Goal: Task Accomplishment & Management: Use online tool/utility

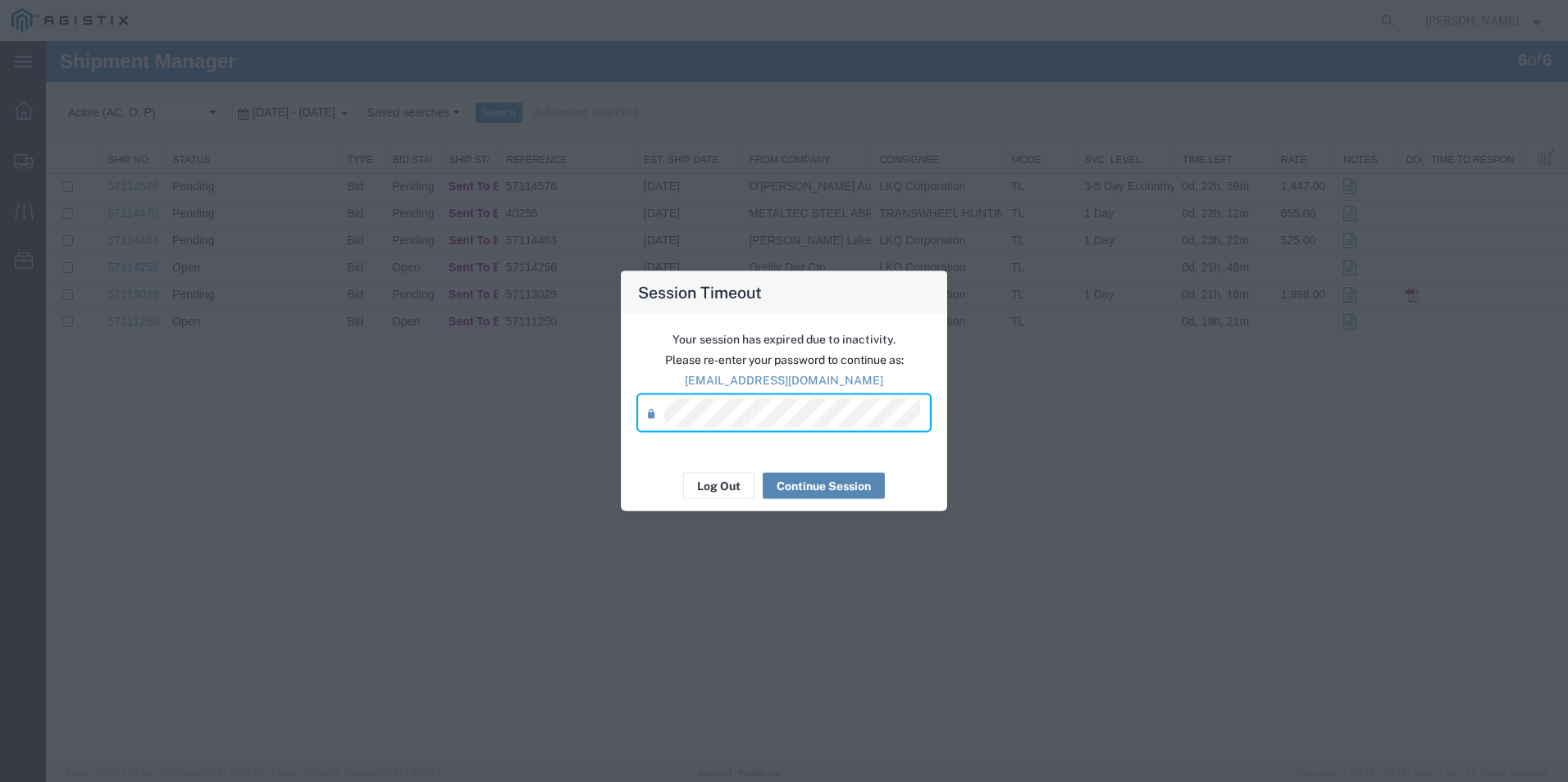
click at [839, 488] on button "Continue Session" at bounding box center [824, 485] width 122 height 26
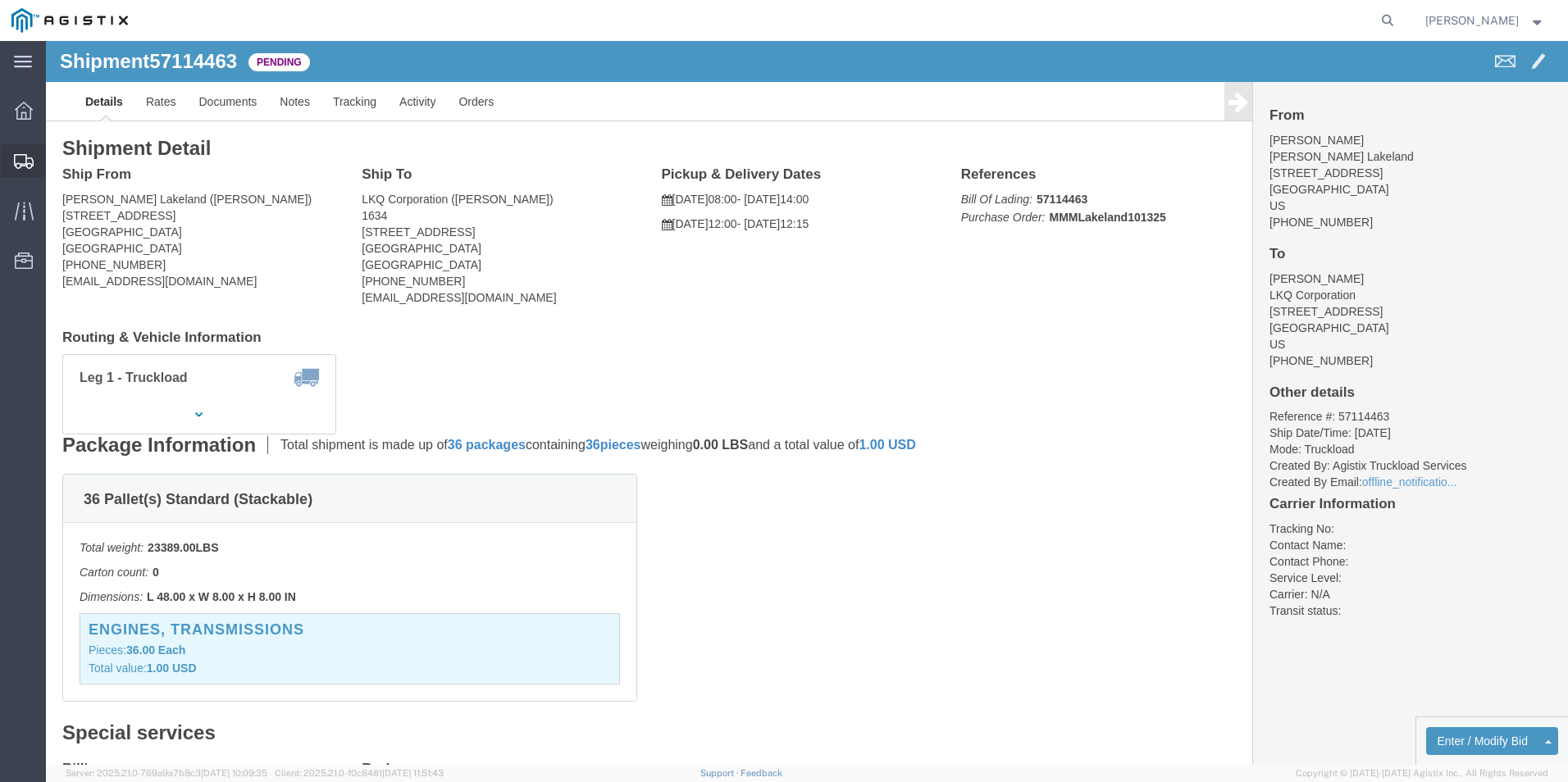
click at [33, 161] on icon at bounding box center [23, 162] width 19 height 15
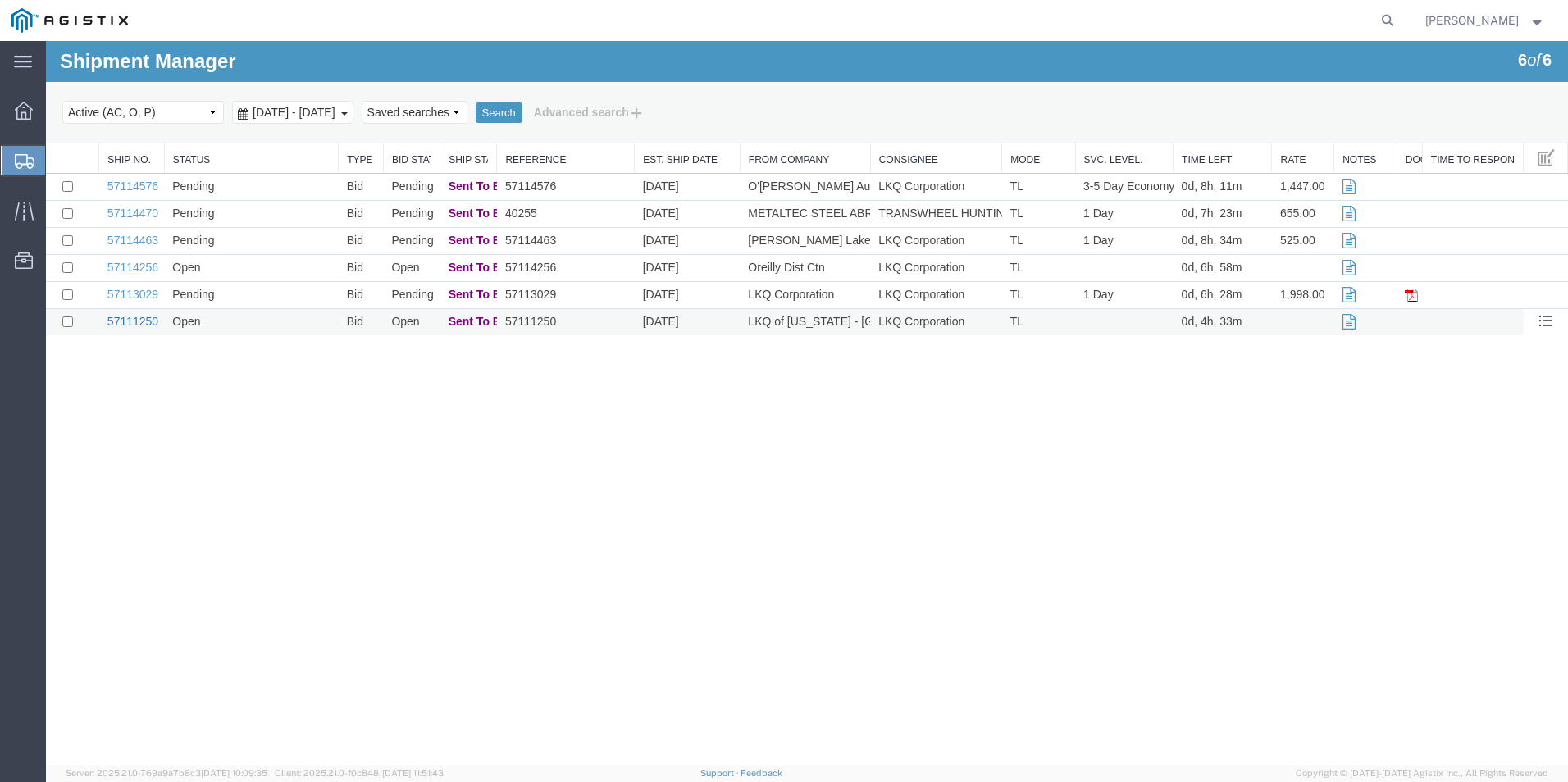
click at [123, 316] on link "57111250" at bounding box center [132, 322] width 51 height 13
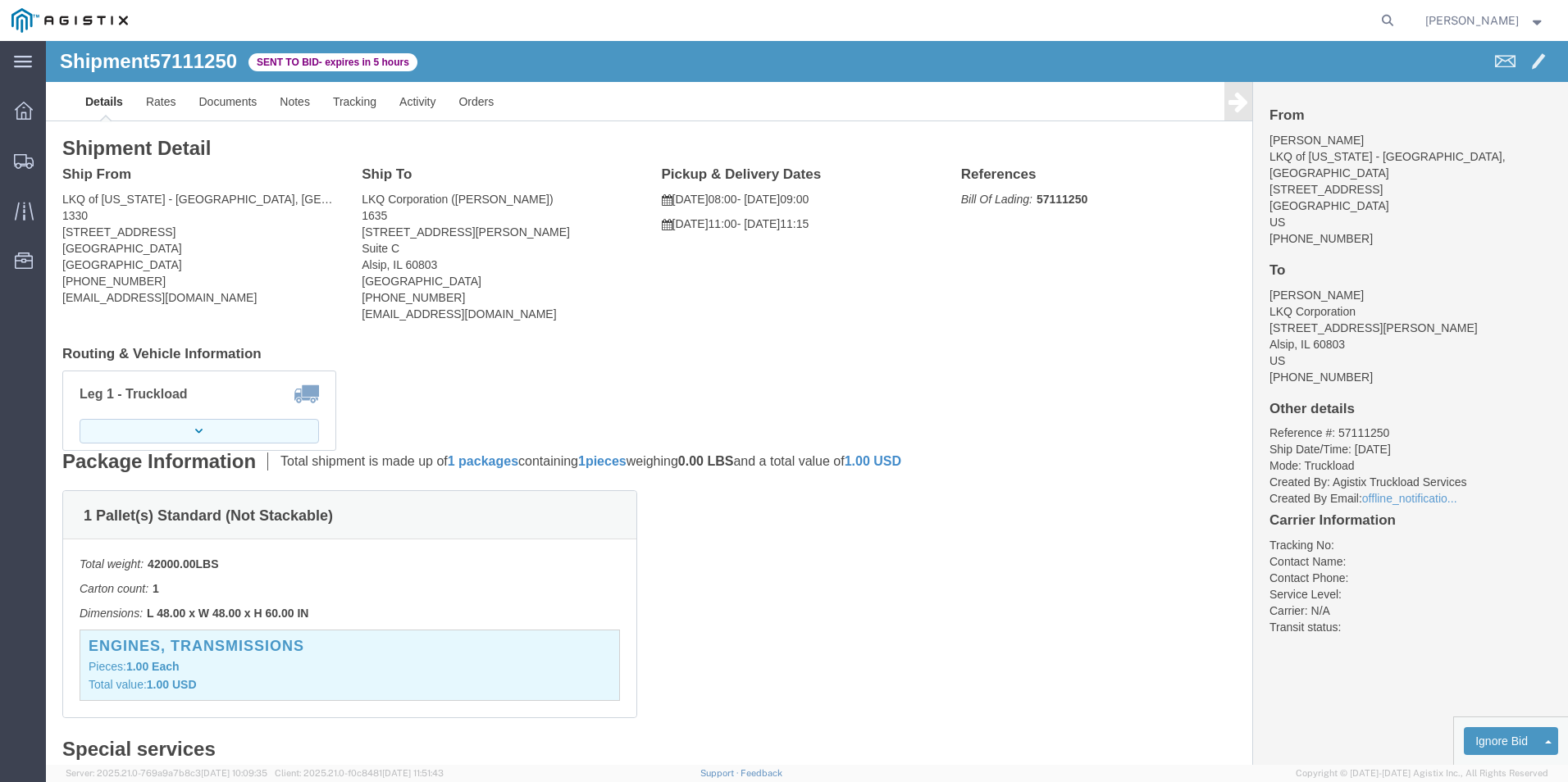
click button "button"
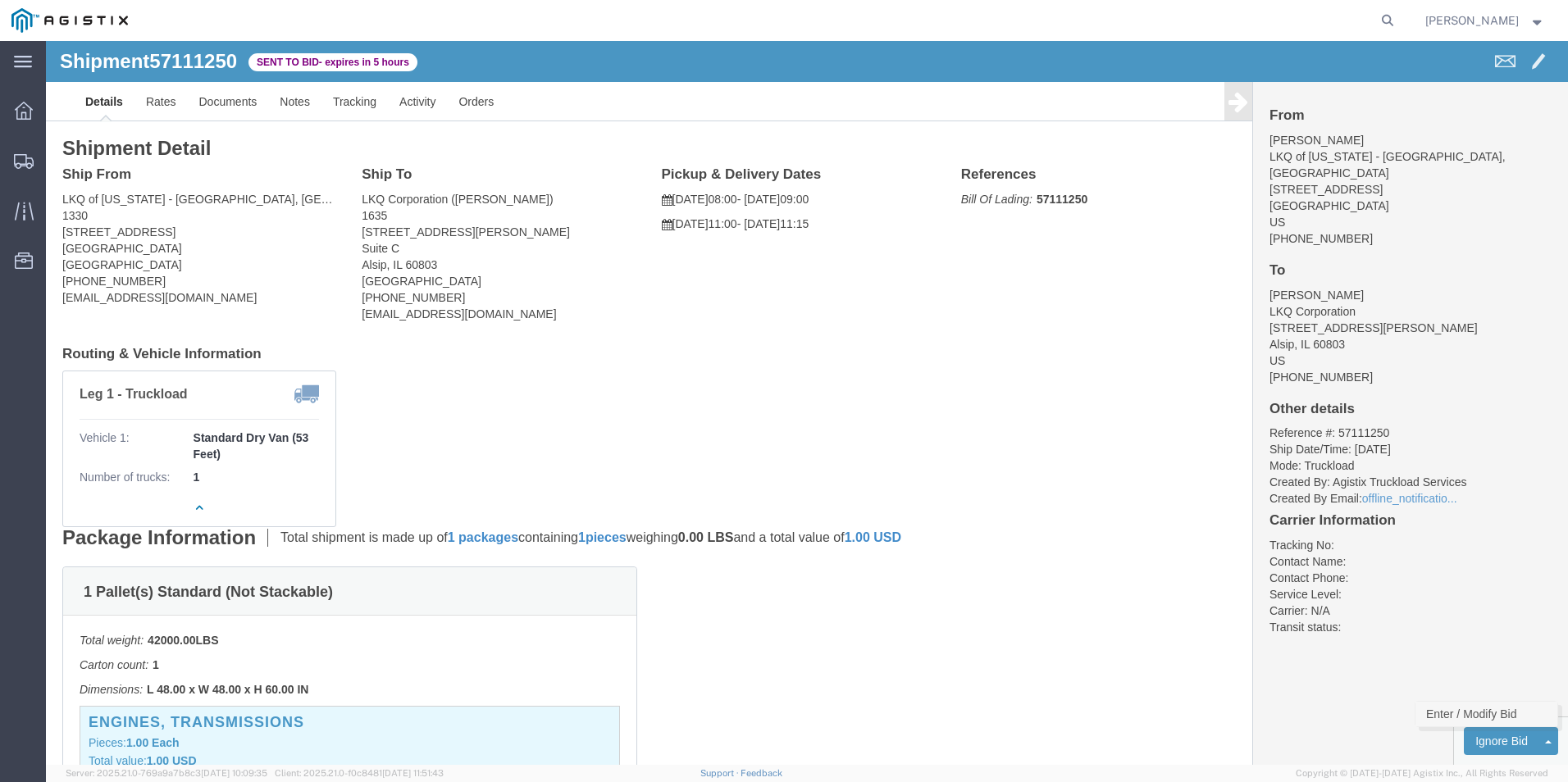
click link "Enter / Modify Bid"
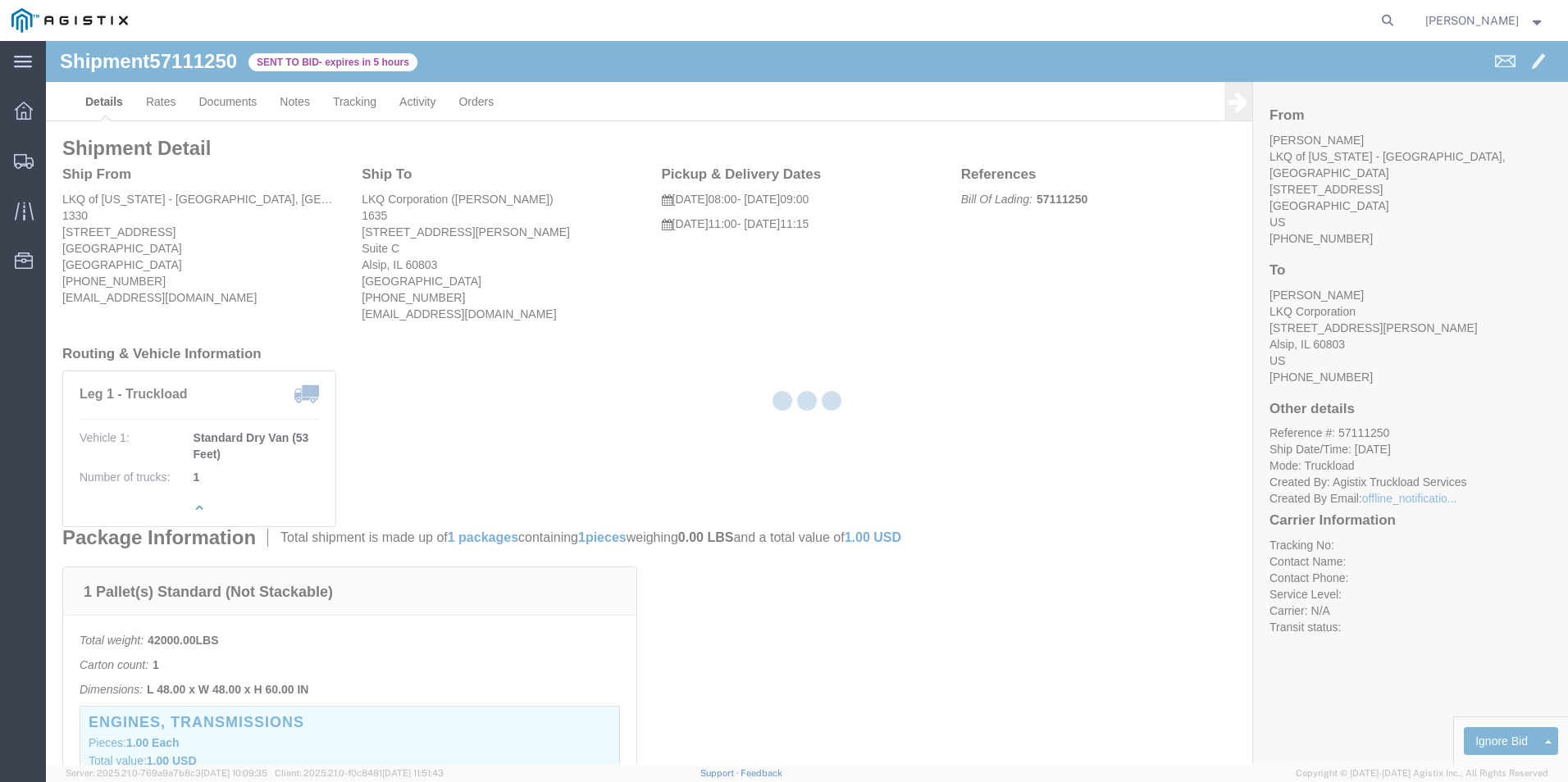
select select "18393"
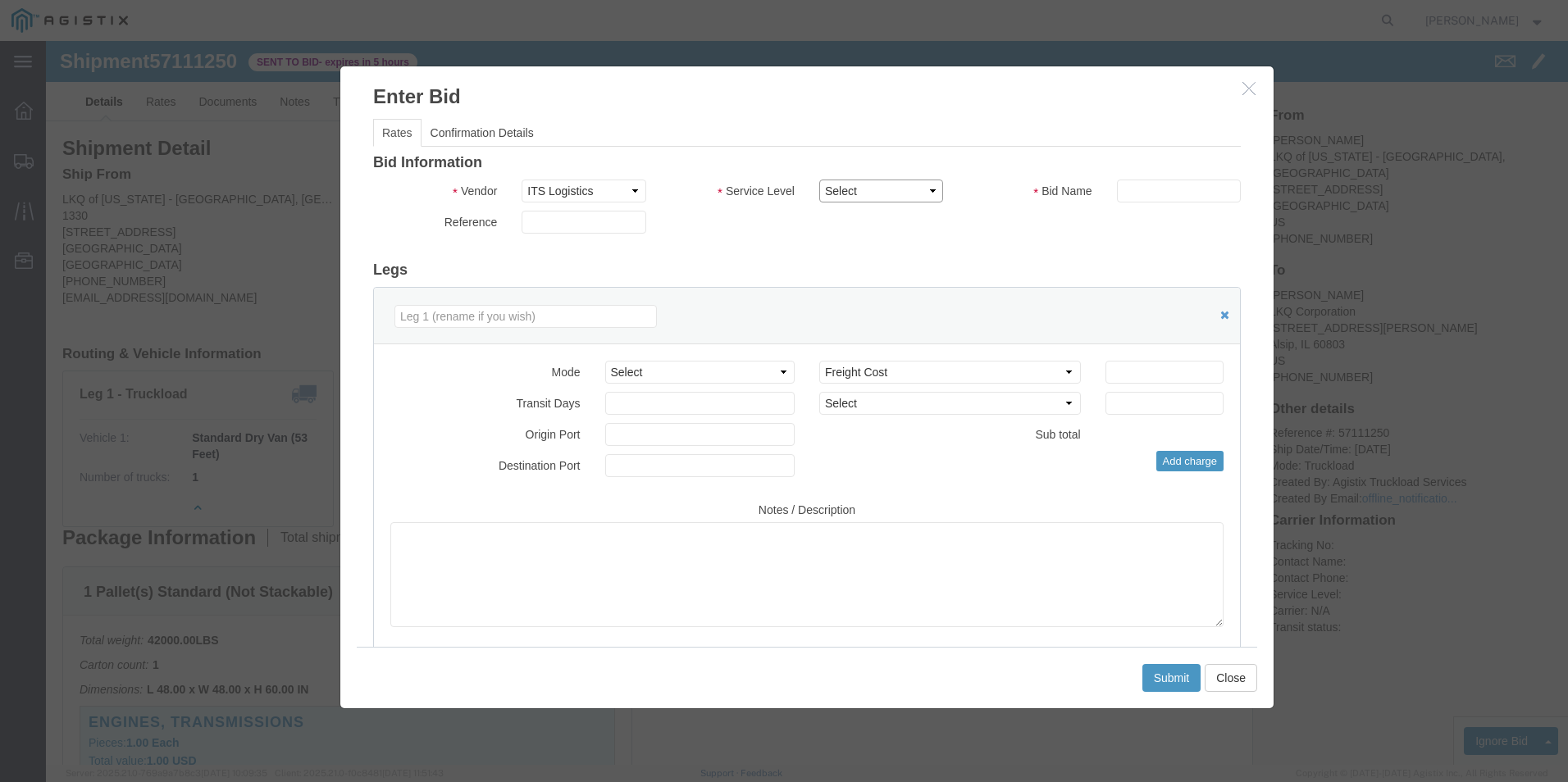
click select "Select Guaranteed Next Day Rail TL Standard 3 - 5 Day"
click icon "button"
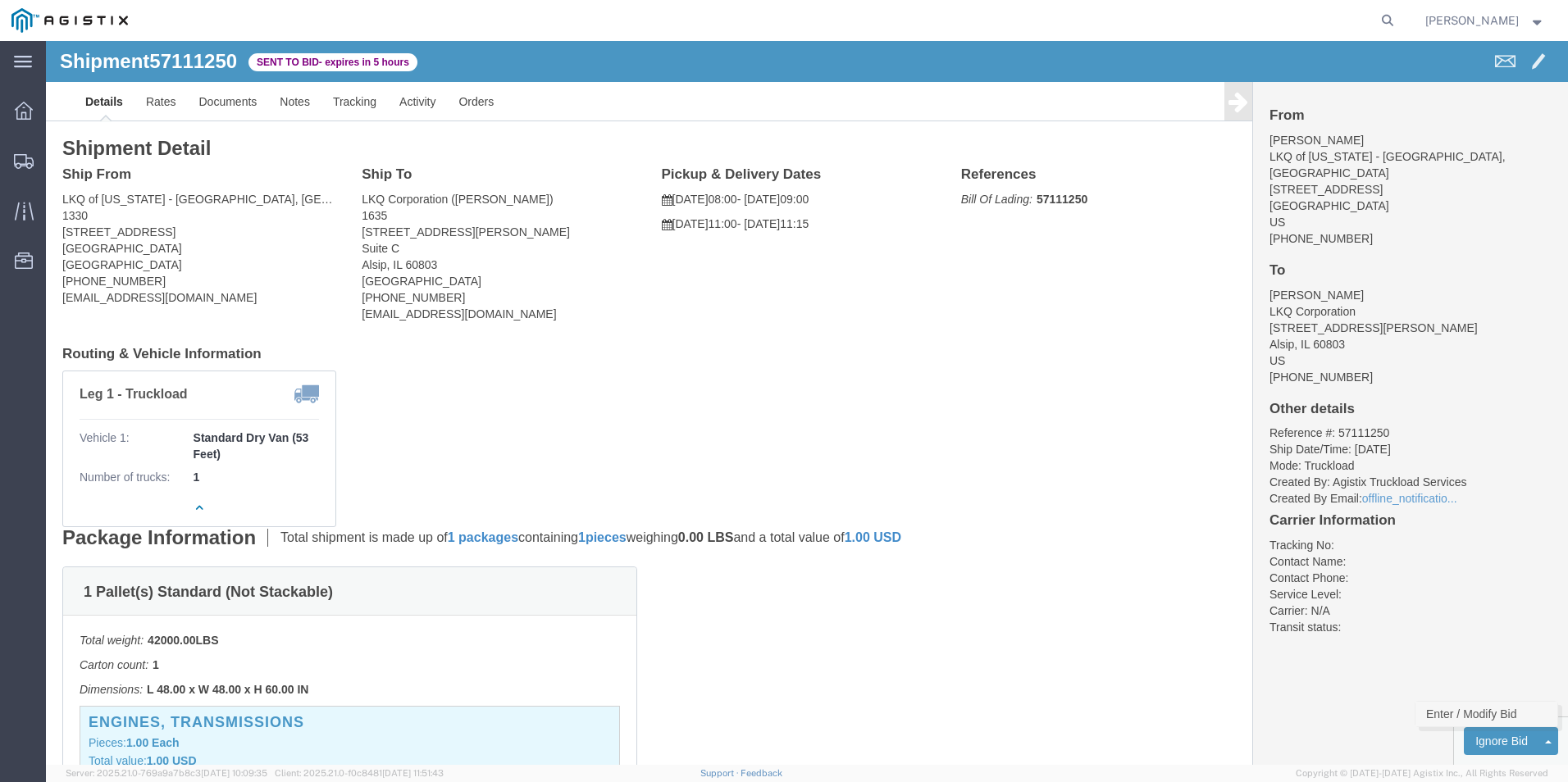
click link "Enter / Modify Bid"
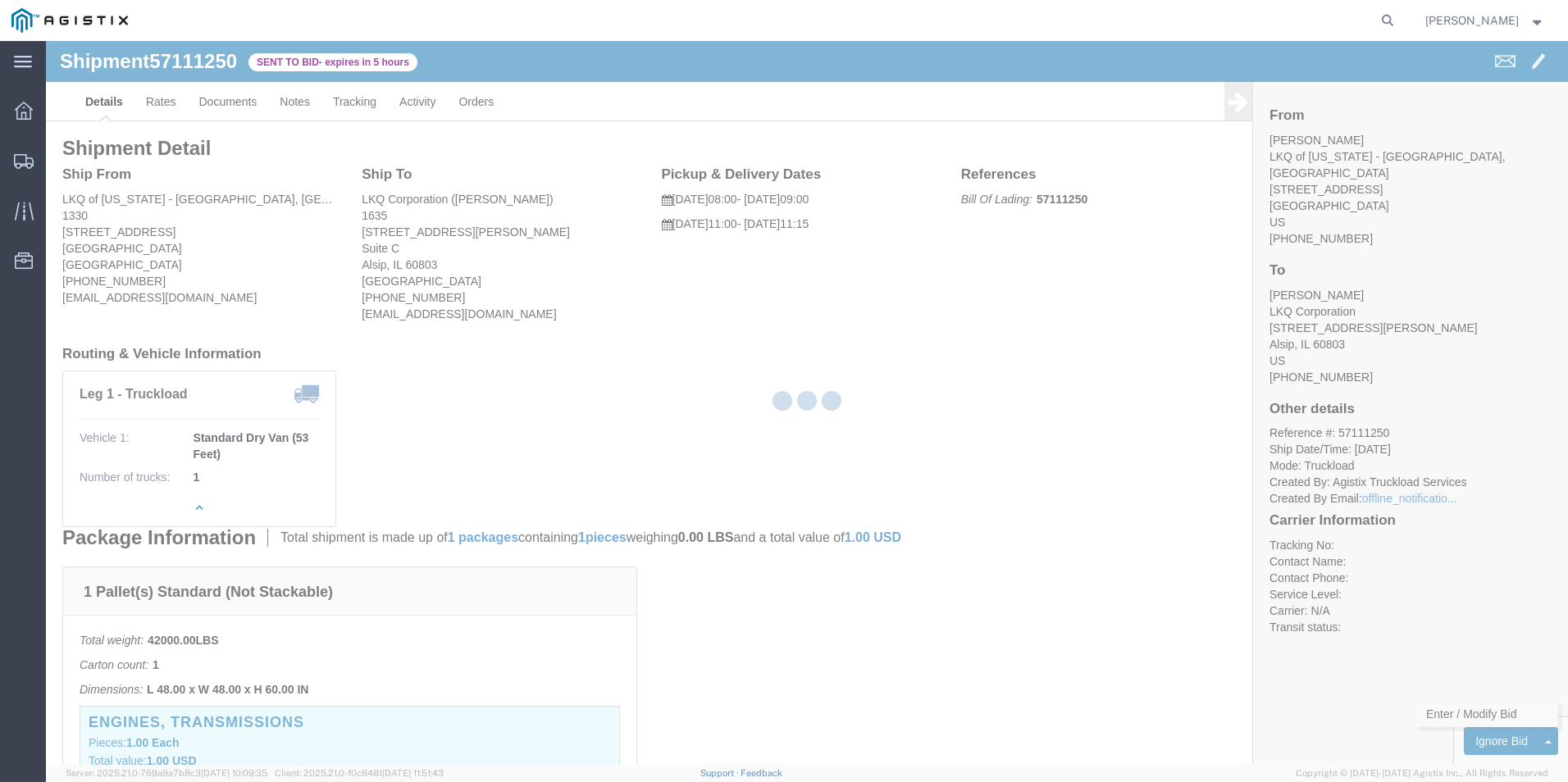
select select "18393"
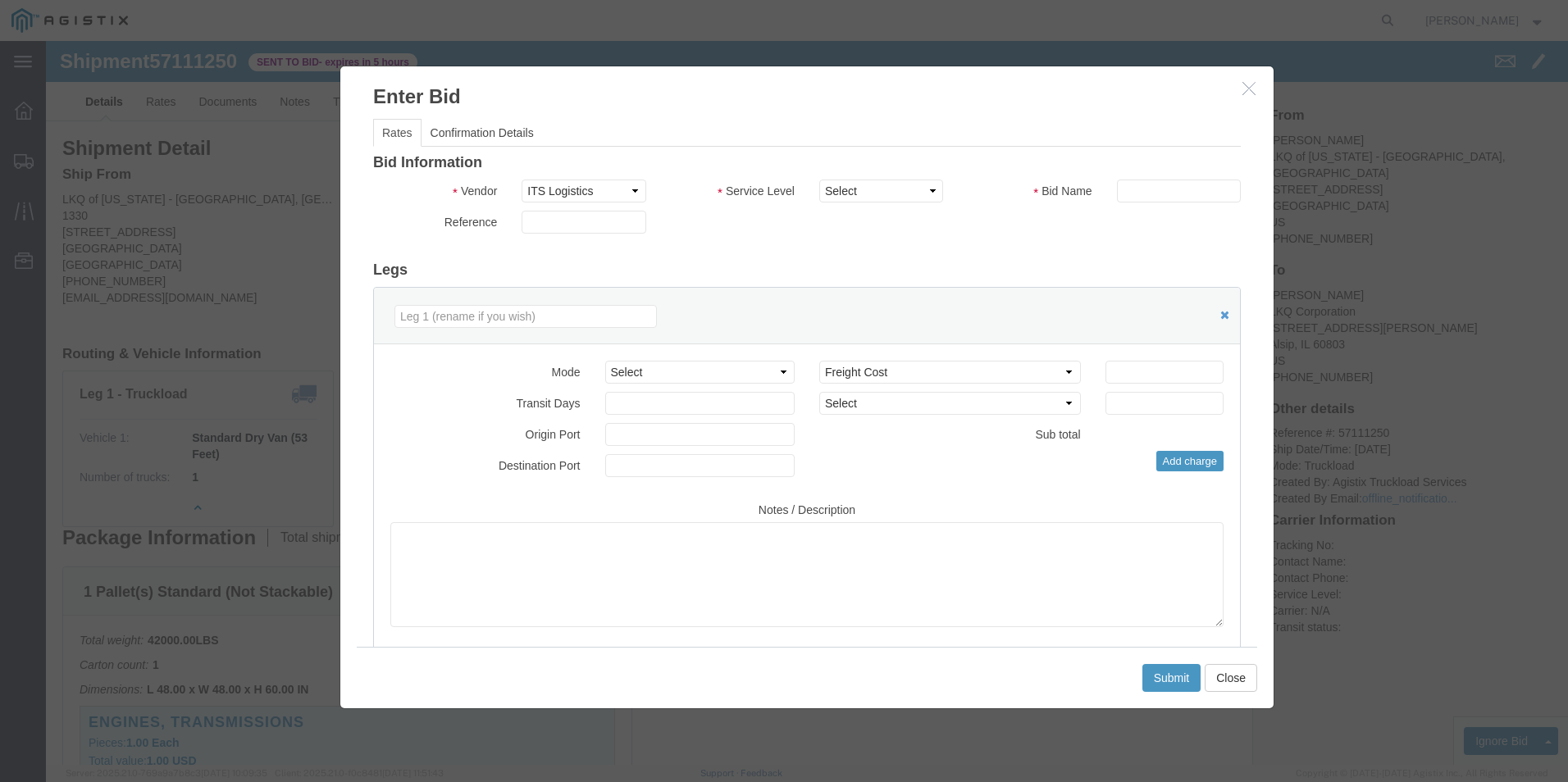
click div "Bid Information Vendor Select ITS Logistics Service Level Select Guaranteed Nex…"
click select "Select Guaranteed Next Day Rail TL Standard 3 - 5 Day"
select select "38971"
click select "Select Guaranteed Next Day Rail TL Standard 3 - 5 Day"
click select "Select Air Less than Truckload Multi-Leg Ocean Freight Rail Small Parcel Truckl…"
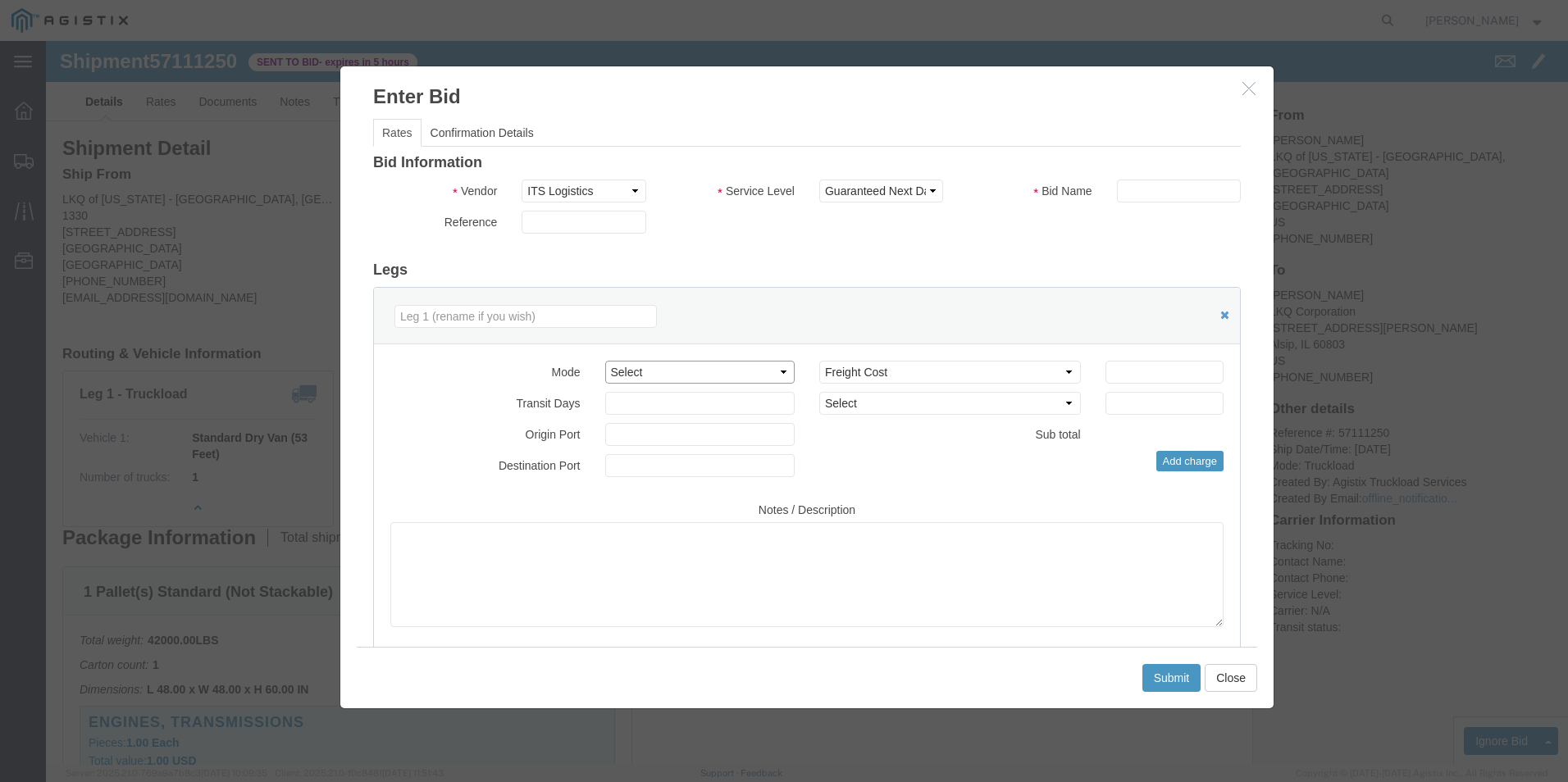
select select "TL"
click select "Select Air Less than Truckload Multi-Leg Ocean Freight Rail Small Parcel Truckl…"
click input "number"
drag, startPoint x: 1109, startPoint y: 147, endPoint x: 1110, endPoint y: 155, distance: 8.1
click input "text"
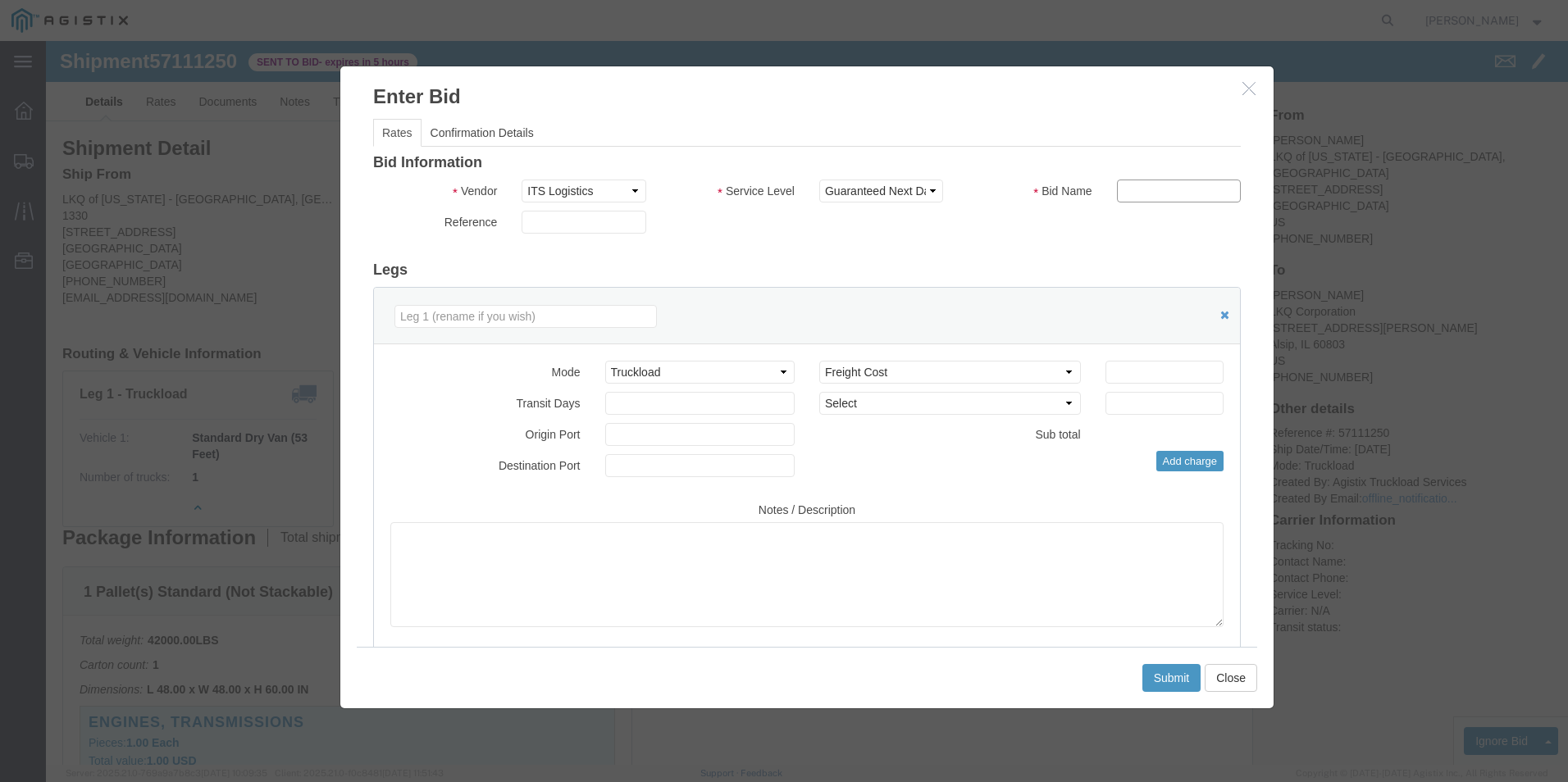
type input "ITS BID"
click input "number"
type input "607"
click button "Submit"
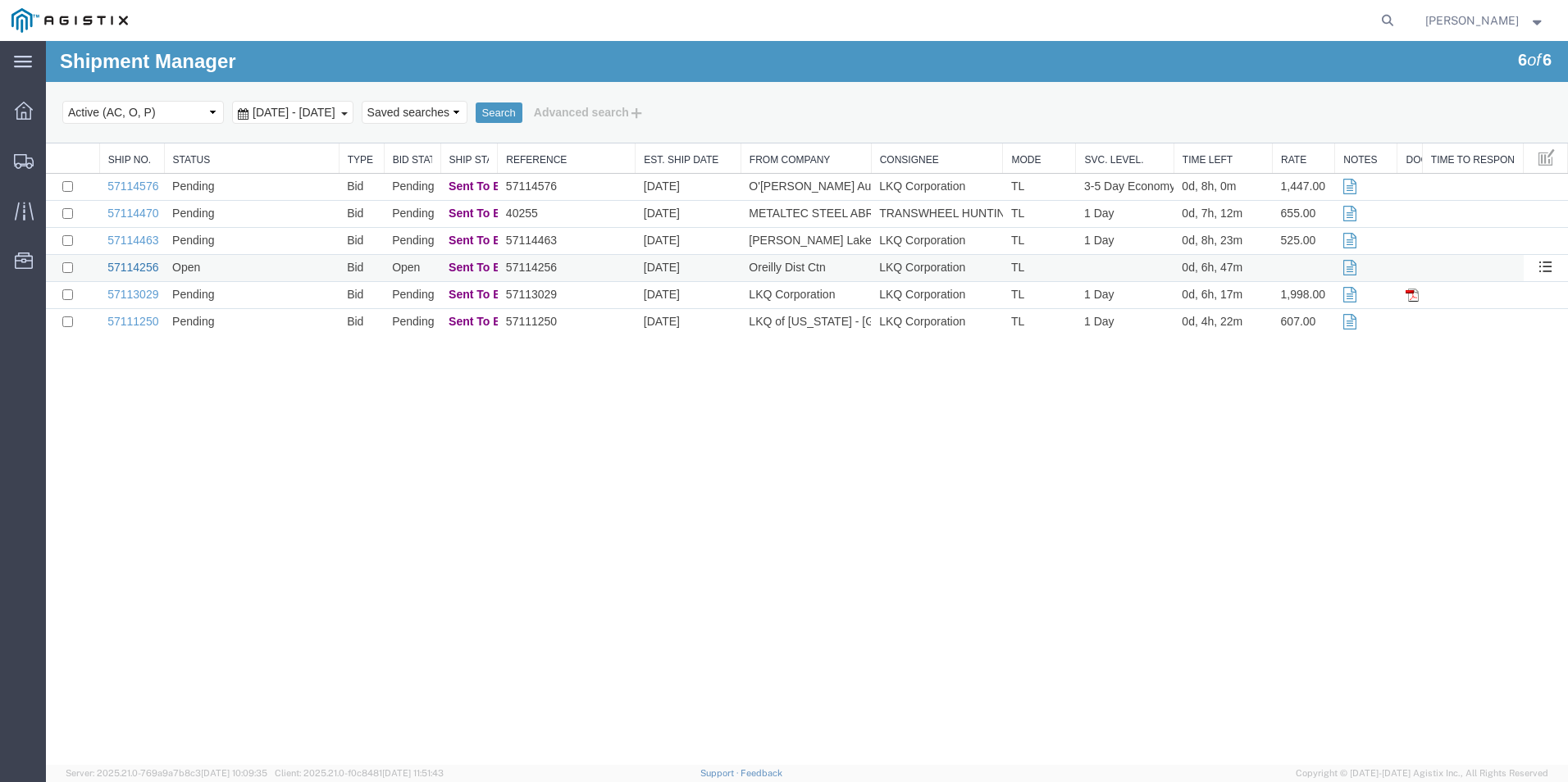
click at [140, 272] on link "57114256" at bounding box center [132, 267] width 51 height 13
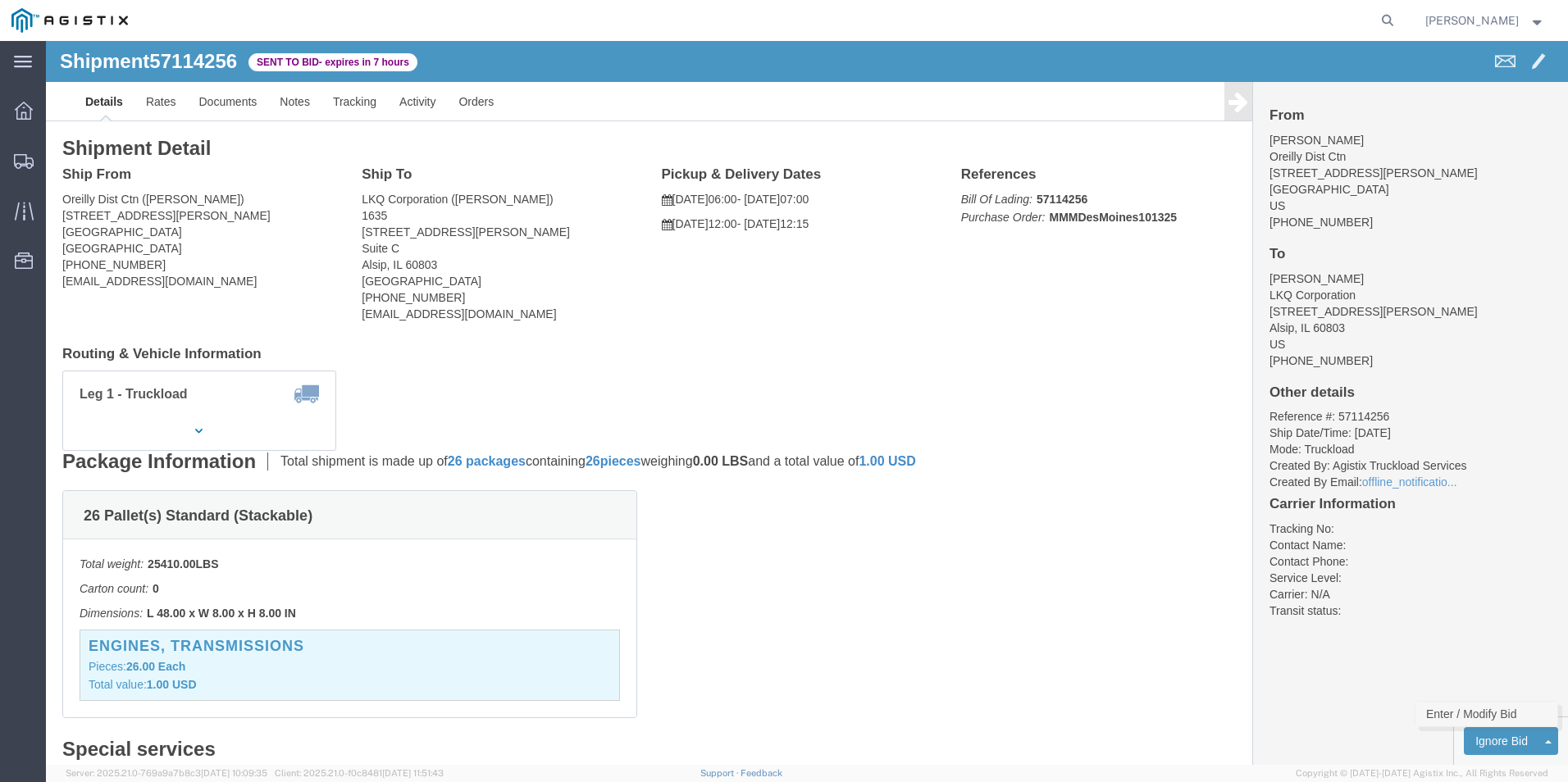
click link "Enter / Modify Bid"
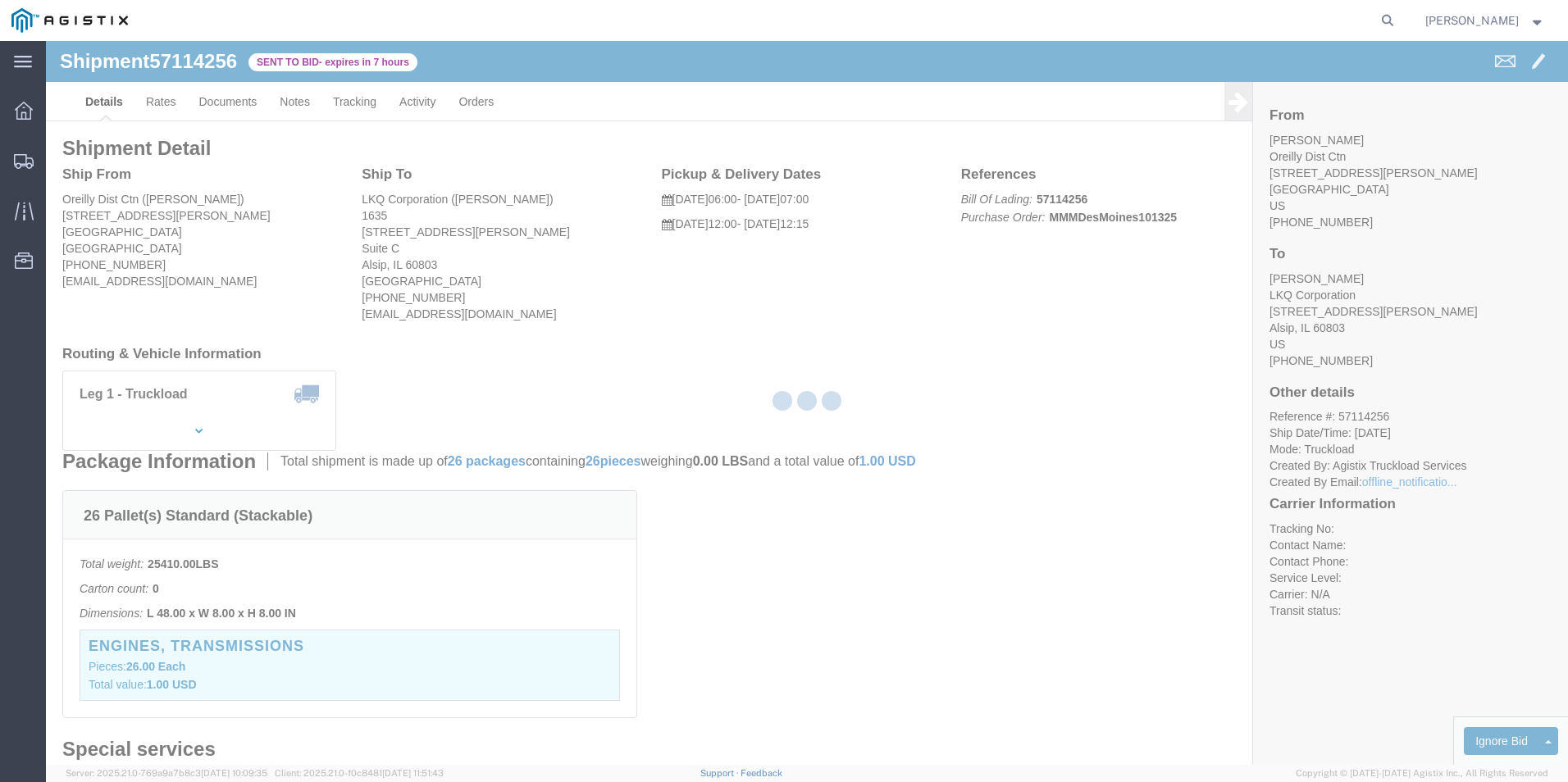
select select "18393"
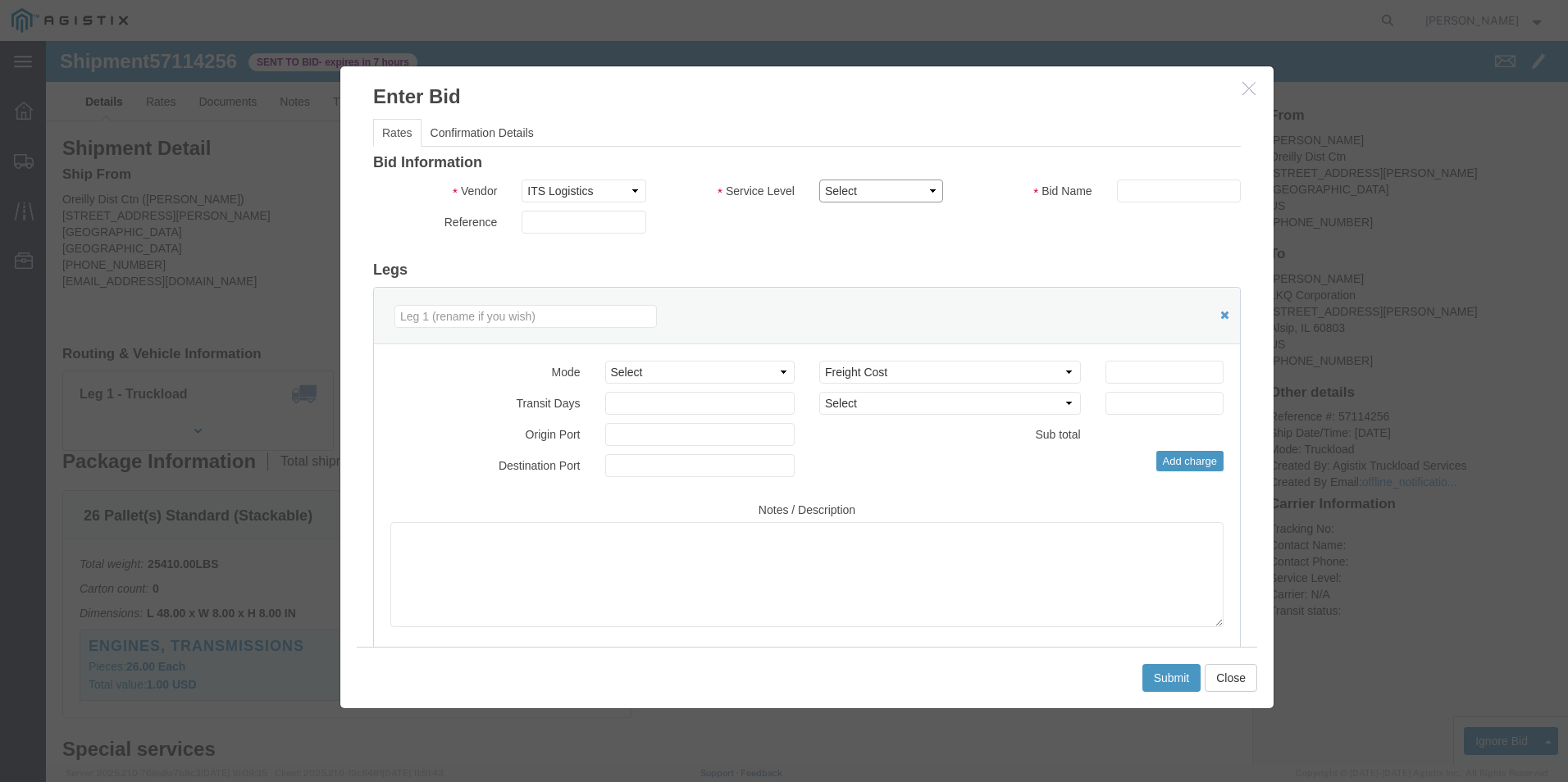
click select "Select Guaranteed Next Day Rail TL Standard 3 - 5 Day"
select select "38971"
click select "Select Guaranteed Next Day Rail TL Standard 3 - 5 Day"
click input "text"
type input "ITS BID"
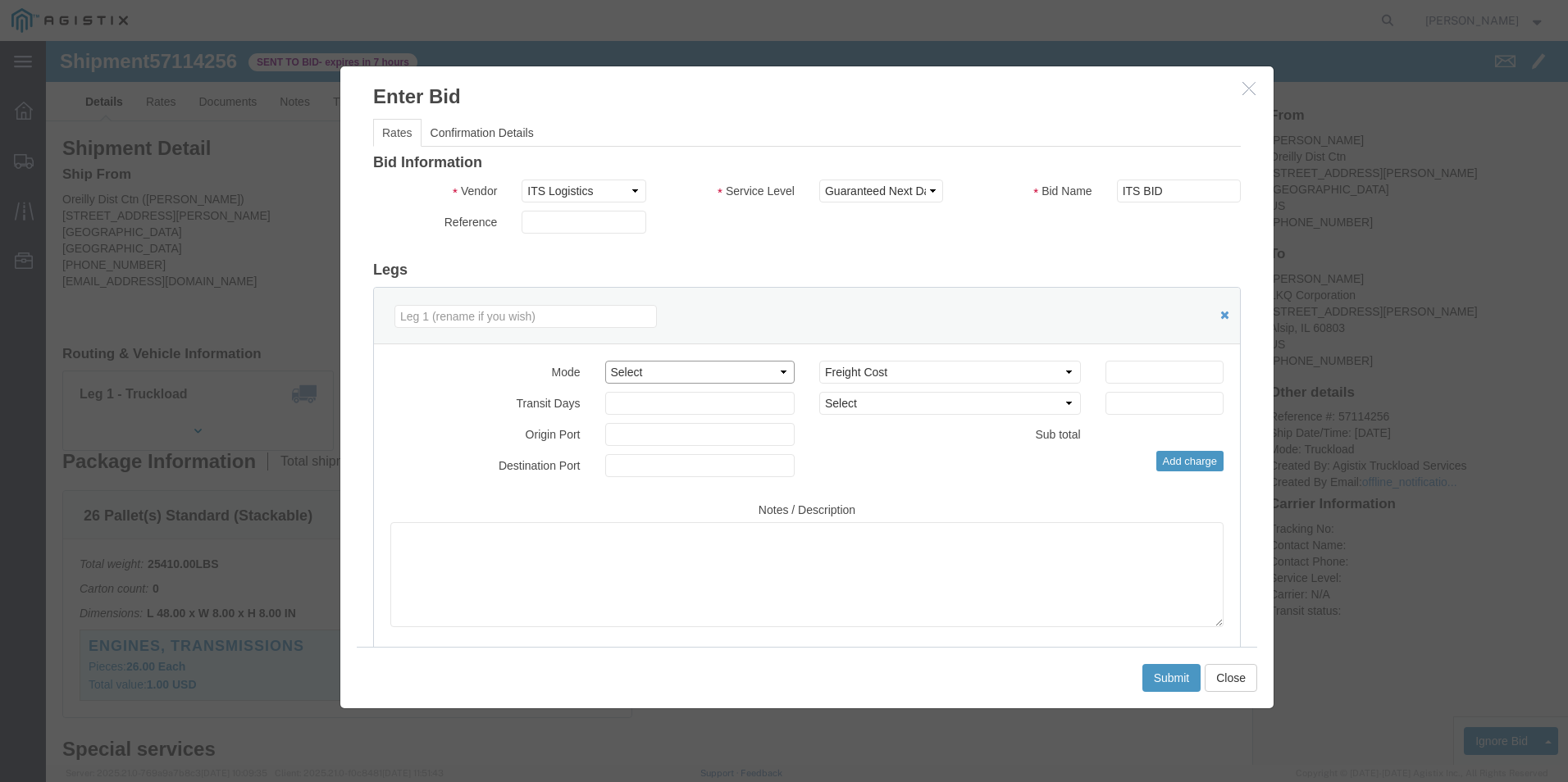
click select "Select Air Less than Truckload Multi-Leg Ocean Freight Rail Small Parcel Truckl…"
select select "TL"
click select "Select Air Less than Truckload Multi-Leg Ocean Freight Rail Small Parcel Truckl…"
click input "number"
type input "816"
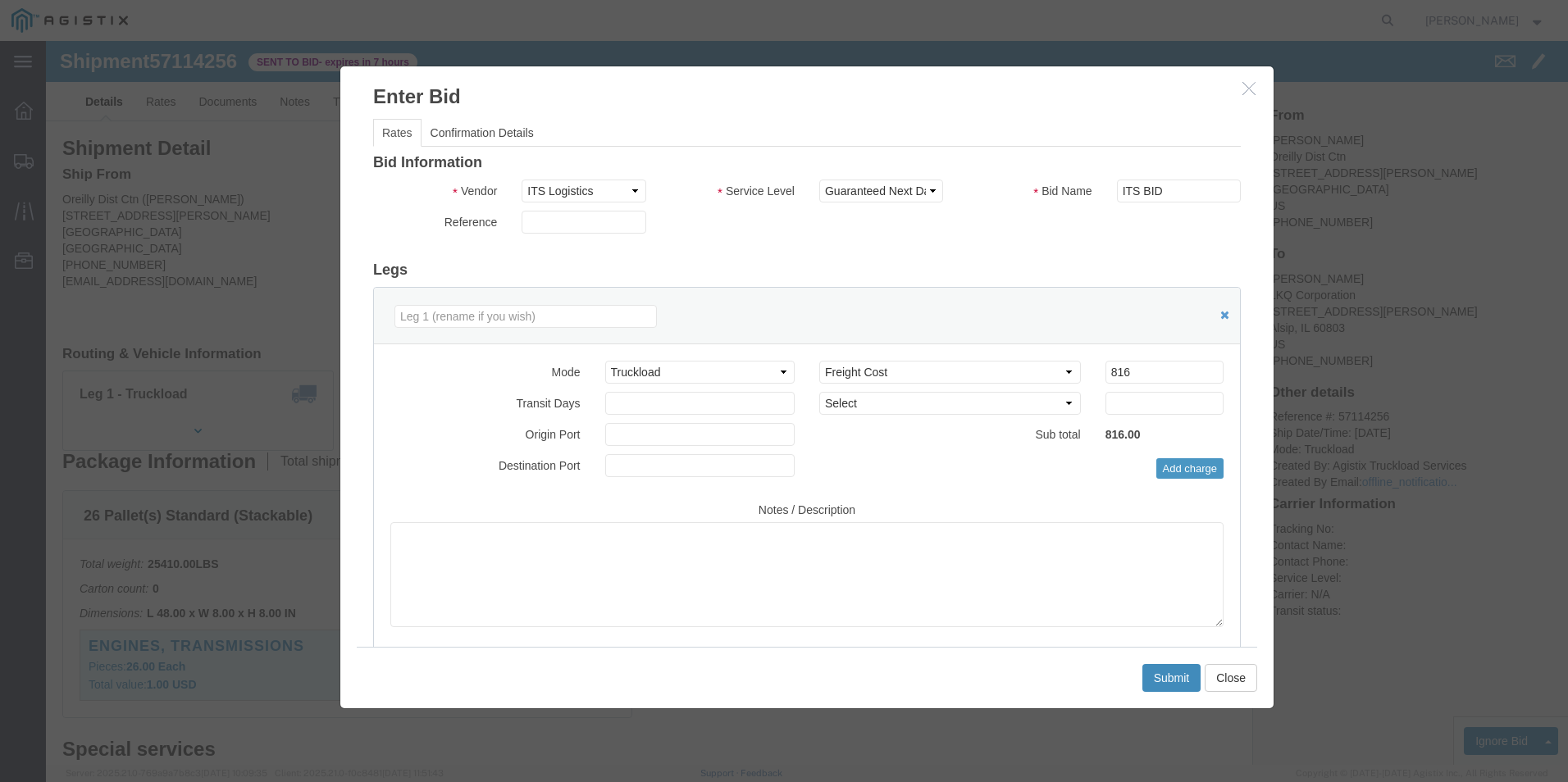
click button "Submit"
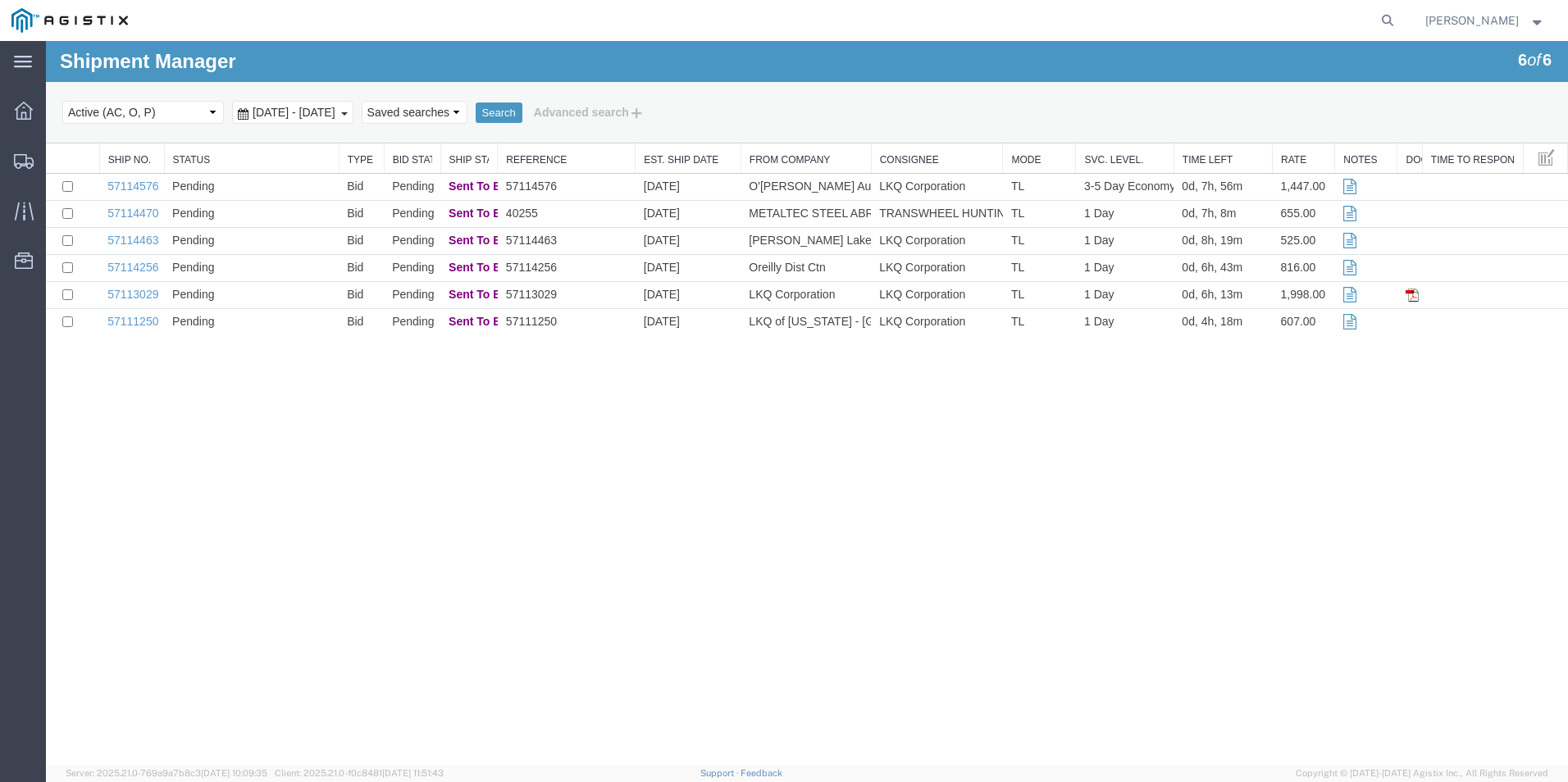
click at [891, 531] on div "Shipment Manager 6 of 6 Search Select status Active (AC, O, P) All Approved Awa…" at bounding box center [807, 403] width 1522 height 724
click at [991, 510] on div "Shipment Manager 6 of 6 Search Select status Active (AC, O, P) All Approved Awa…" at bounding box center [807, 403] width 1522 height 724
click at [784, 262] on td "Oreilly Dist Ctn" at bounding box center [805, 268] width 130 height 27
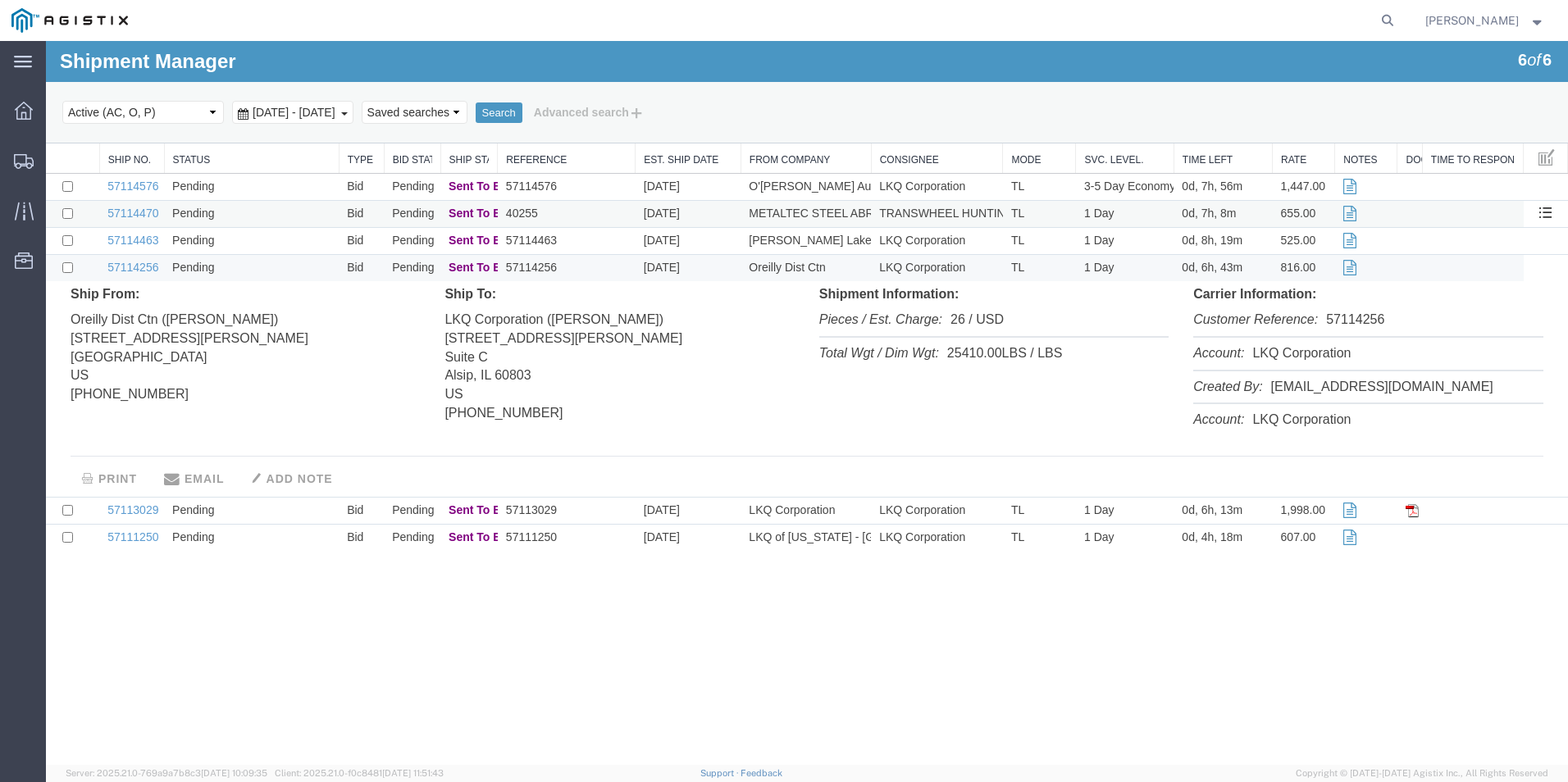
click at [606, 220] on td "40255" at bounding box center [567, 215] width 138 height 27
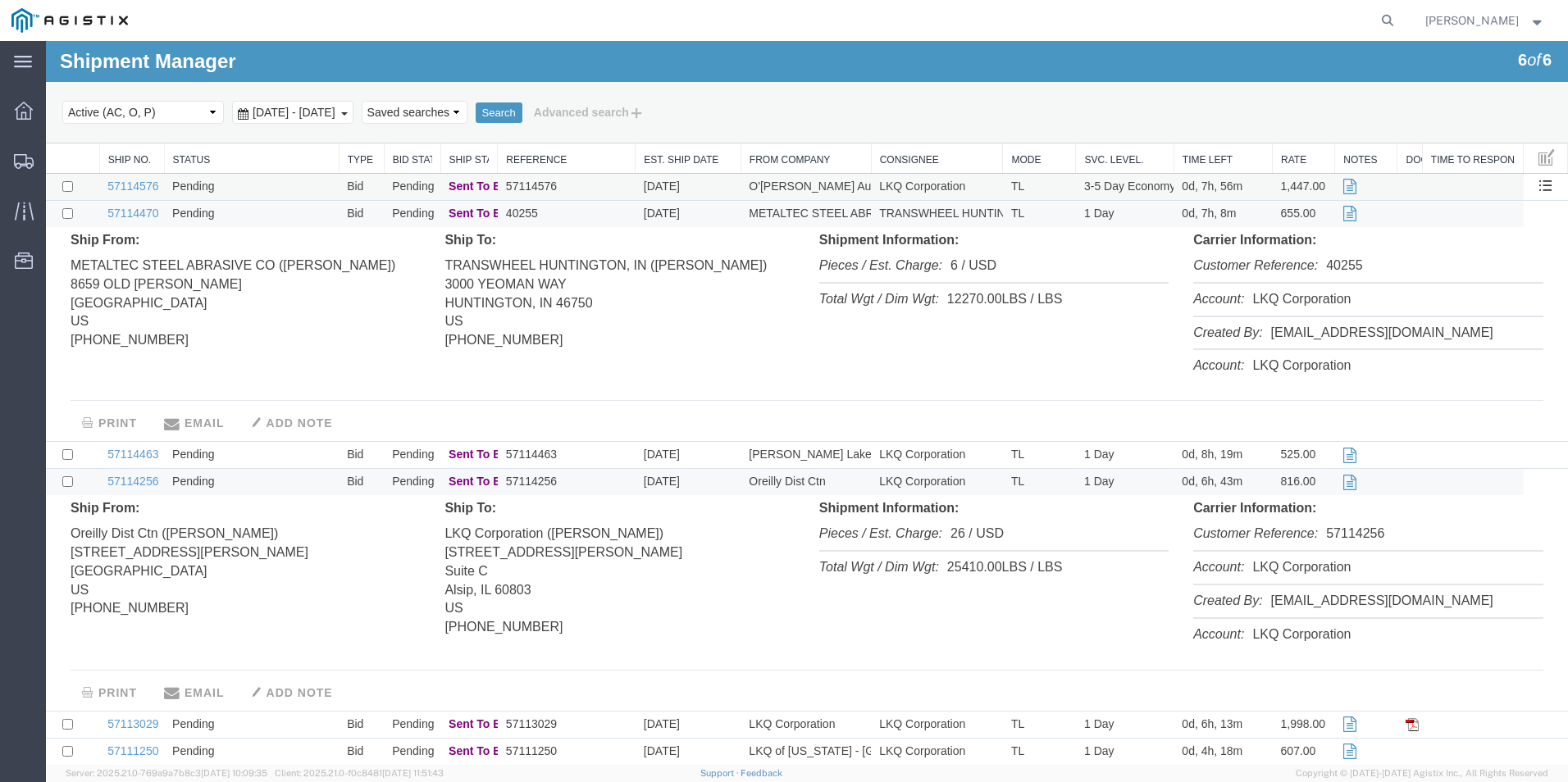
click at [620, 189] on td "57114576" at bounding box center [567, 187] width 138 height 27
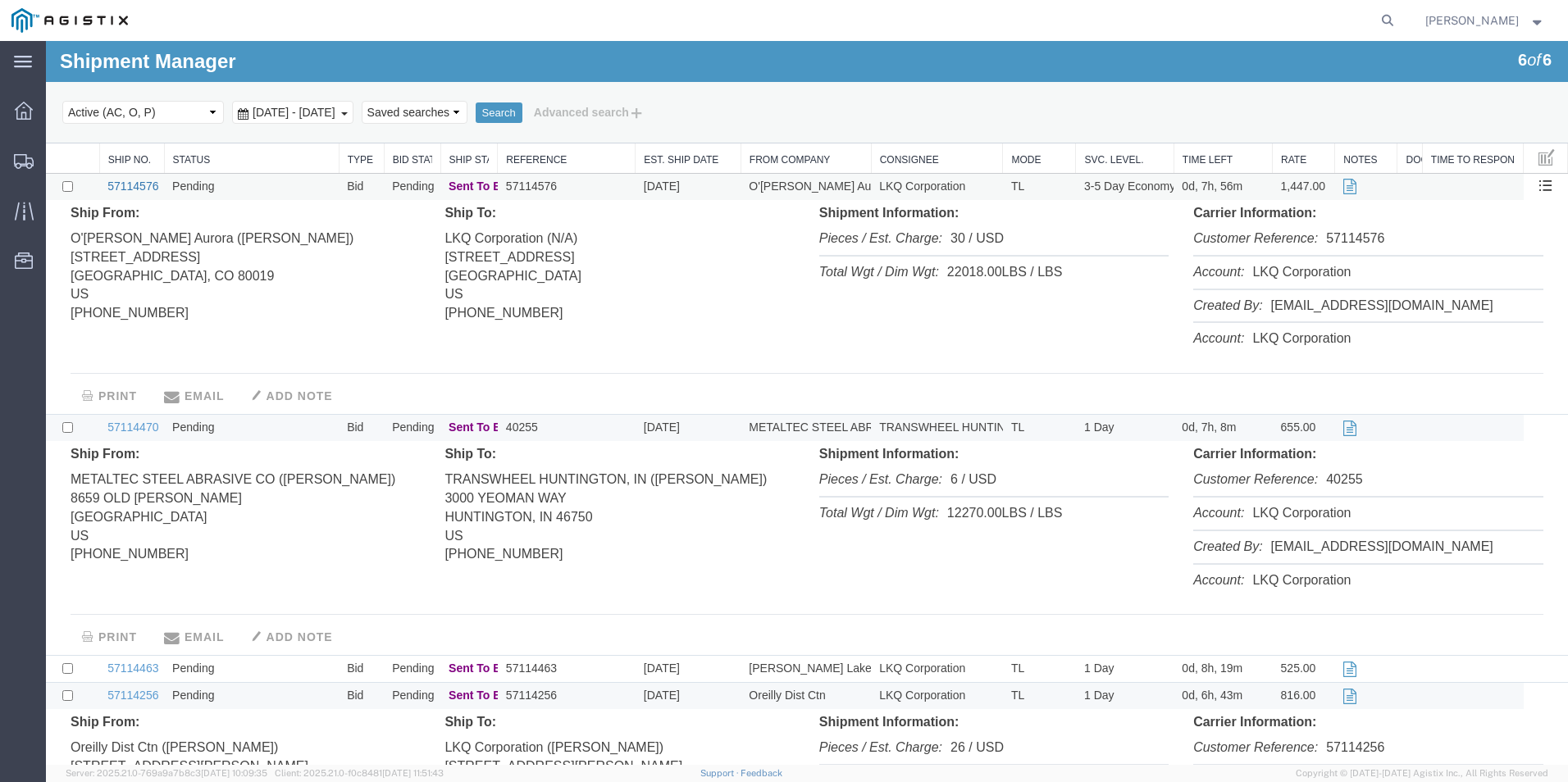
click at [131, 189] on link "57114576" at bounding box center [132, 186] width 51 height 13
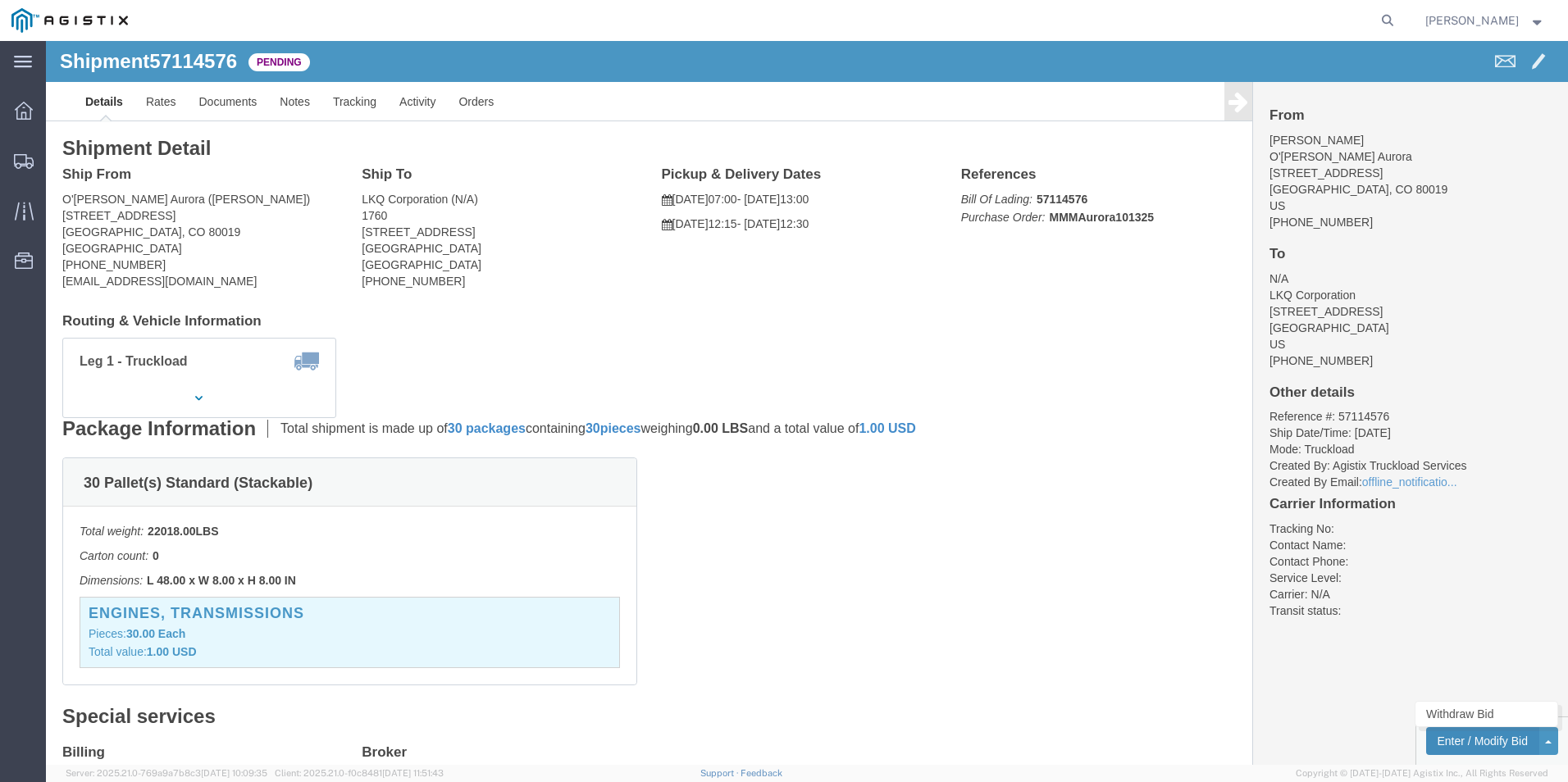
click button "Enter / Modify Bid"
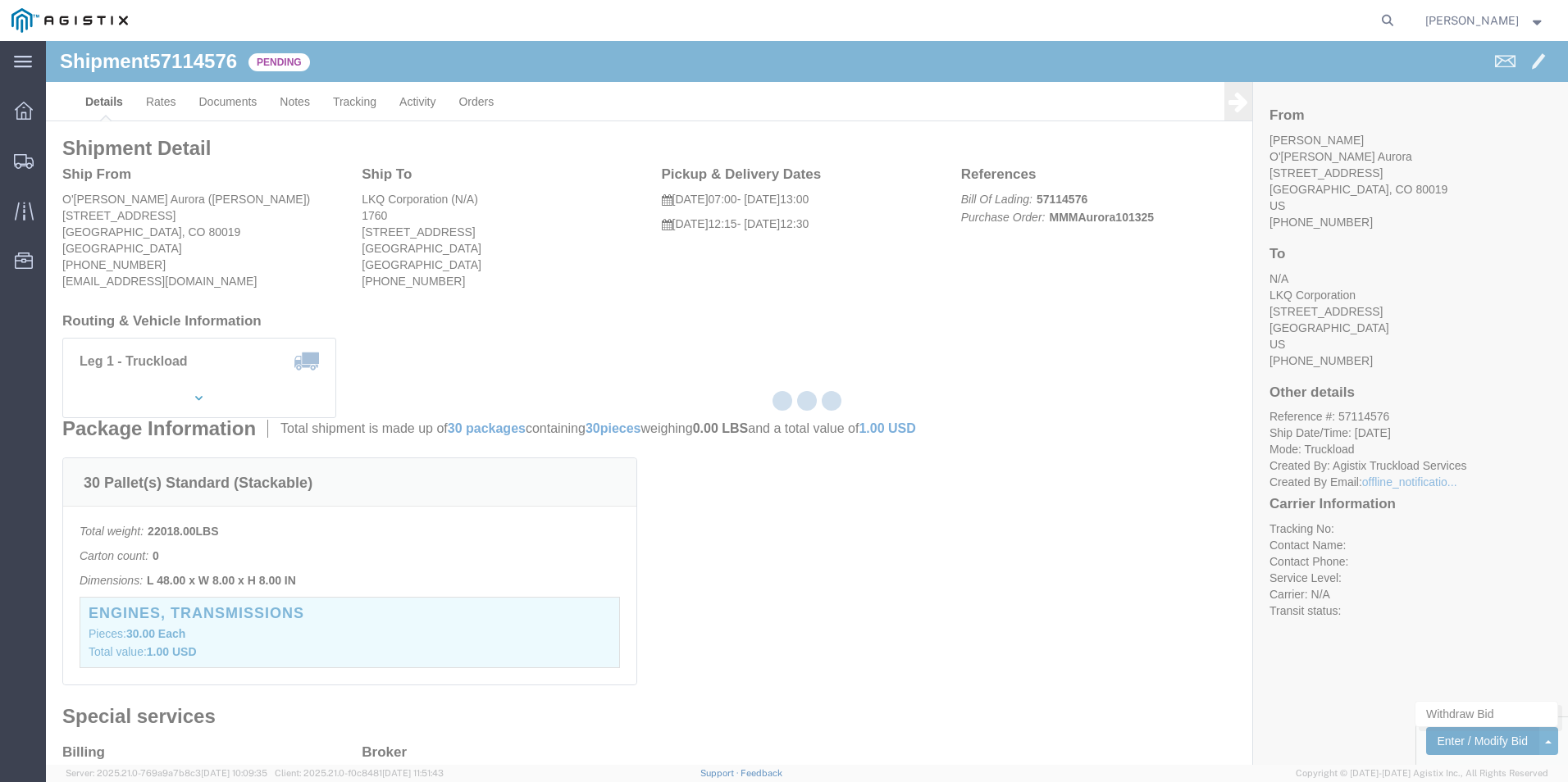
select select "18393"
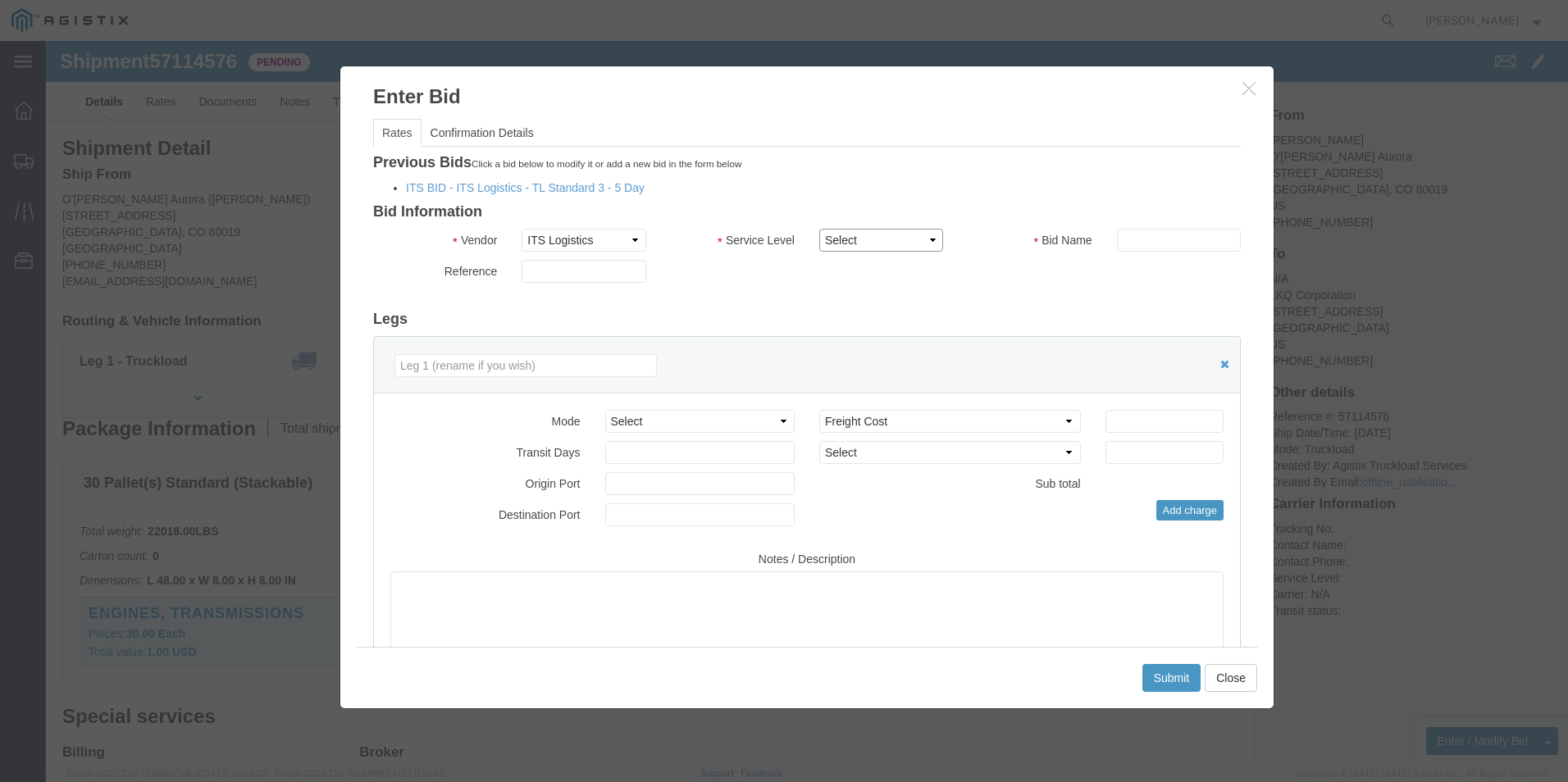
click select "Select Guaranteed Next Day Rail TL Standard 3 - 5 Day"
select select "35343"
click select "Select Guaranteed Next Day Rail TL Standard 3 - 5 Day"
click input "text"
type input "ITS BID"
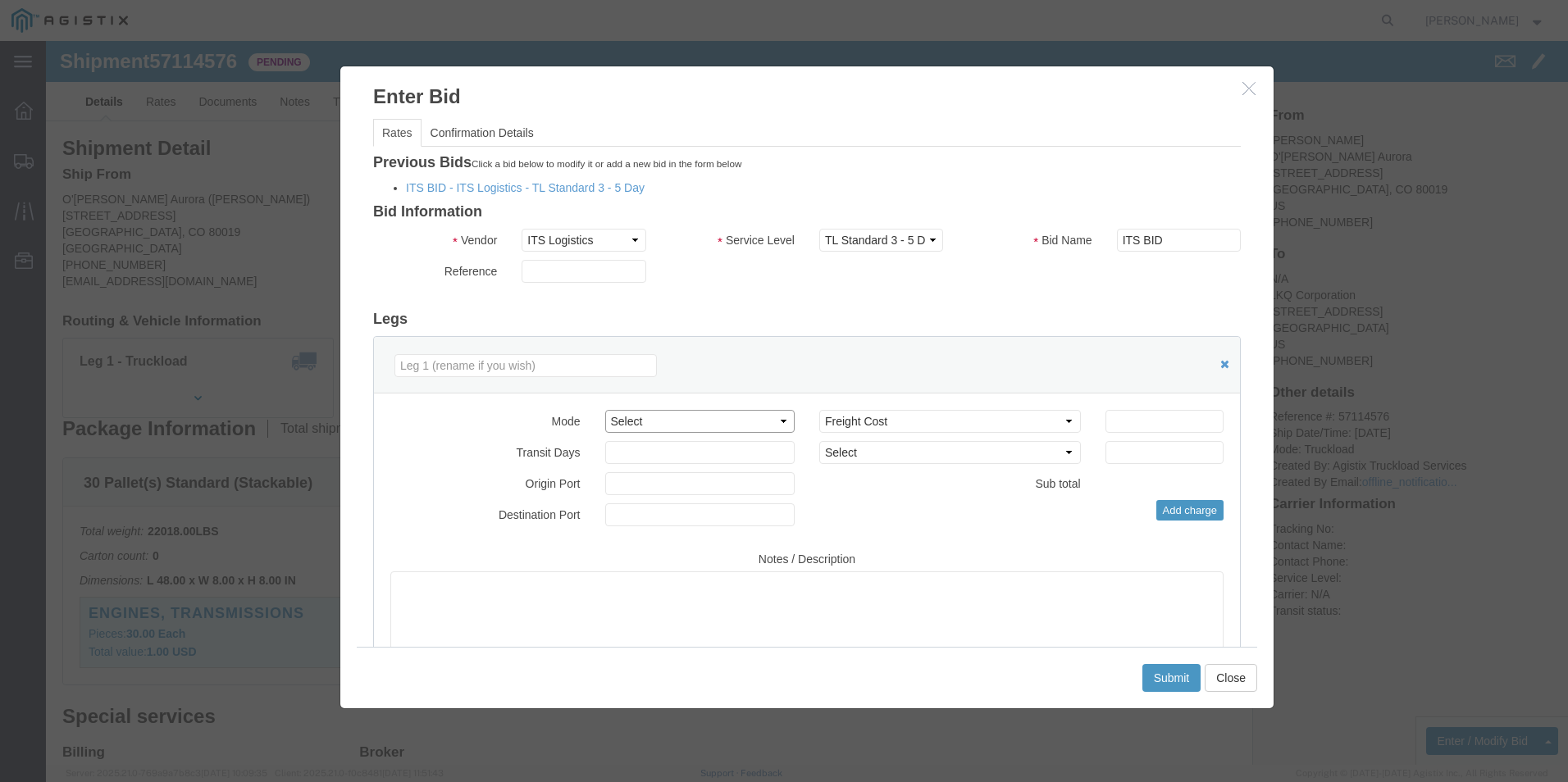
drag, startPoint x: 696, startPoint y: 378, endPoint x: 688, endPoint y: 426, distance: 48.7
click div "Mode Select Air Less than Truckload Multi-Leg Ocean Freight Rail Small Parcel T…"
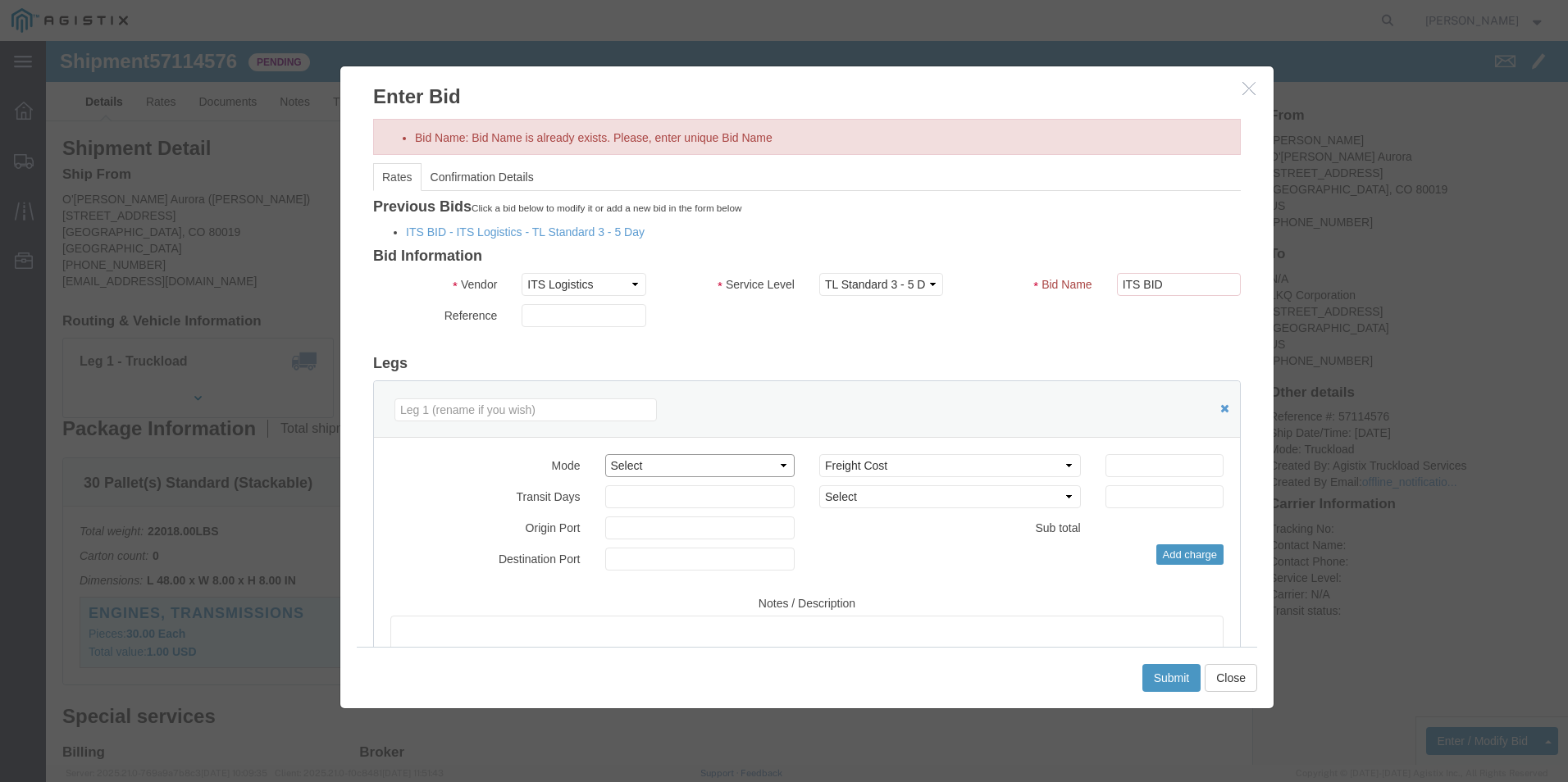
select select "TL"
click select "Select Air Less than Truckload Multi-Leg Ocean Freight Rail Small Parcel Truckl…"
click input "number"
click input "ITS BID"
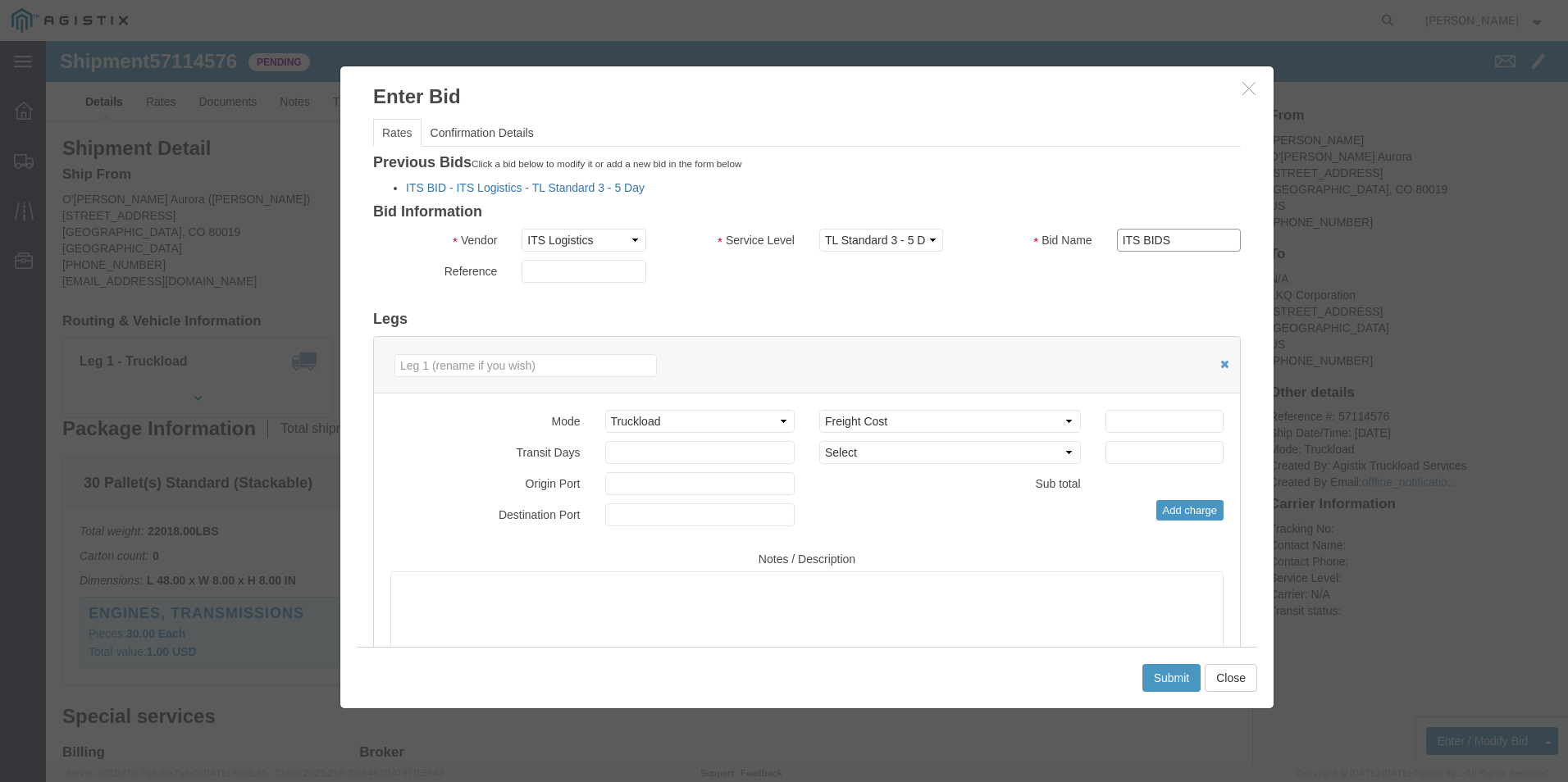
type input "ITS BIDS"
click link "ITS BID - ITS Logistics - TL Standard 3 - 5 Day"
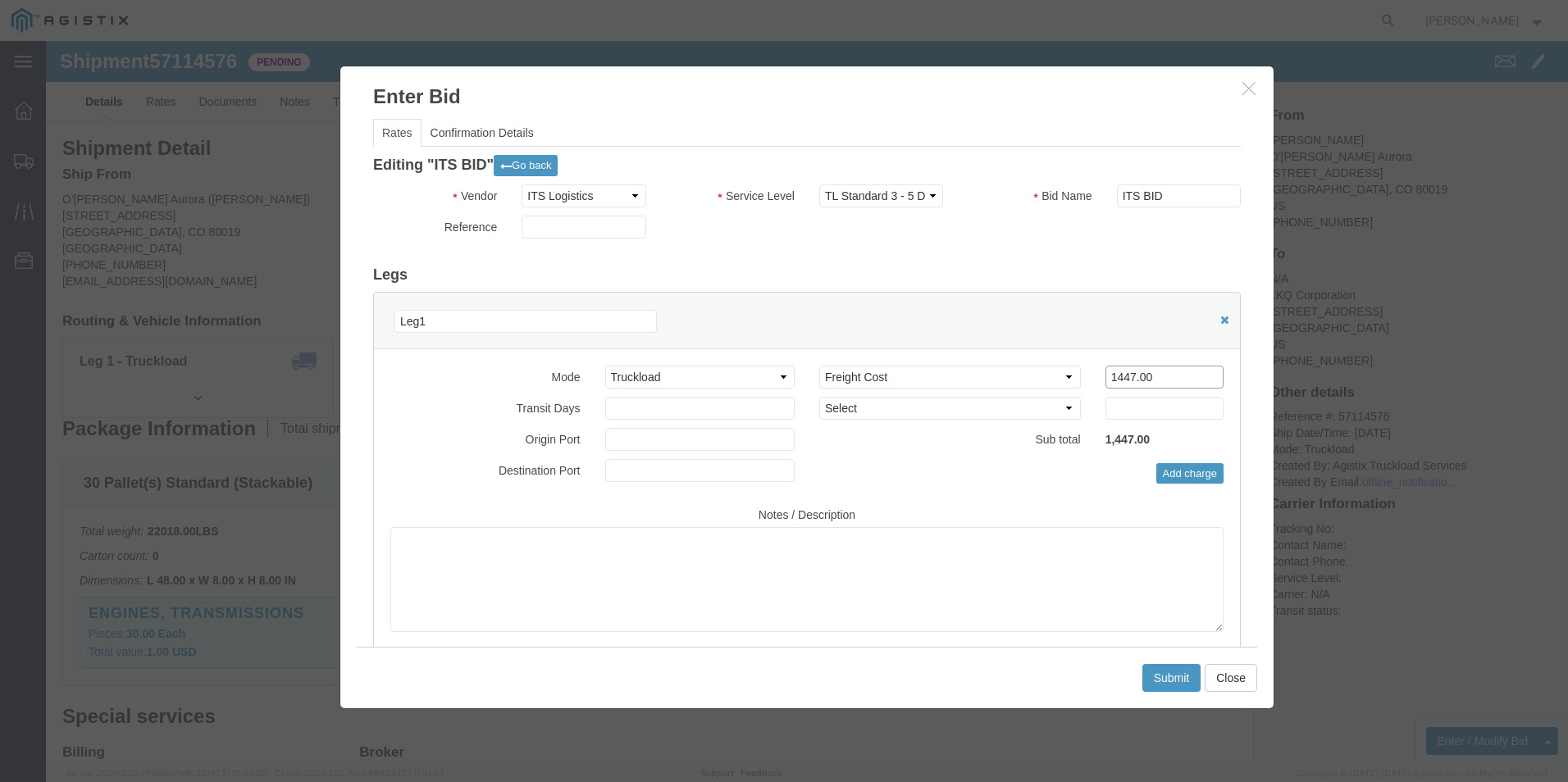
click input "1447.00"
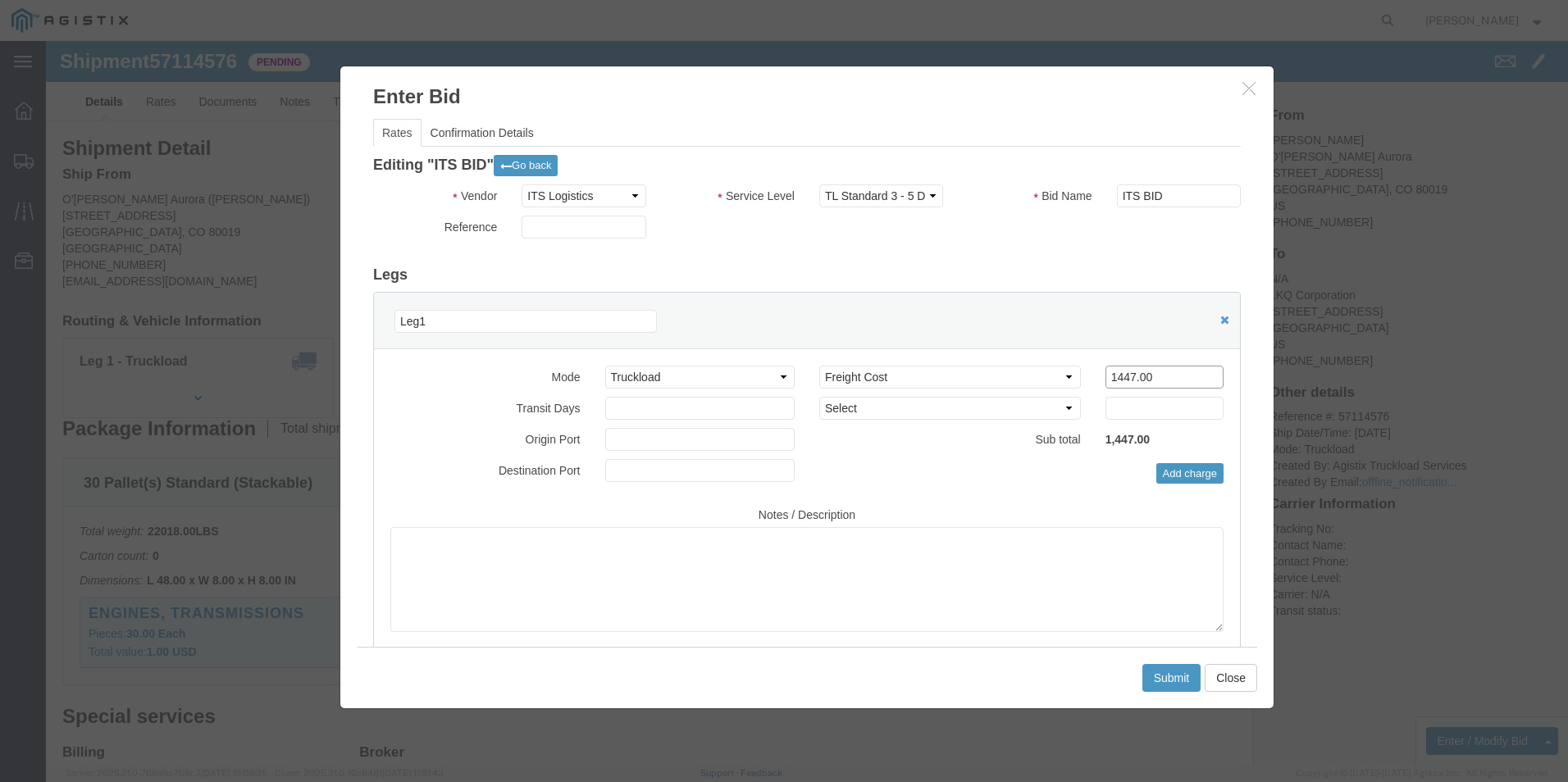
click input "1447.00"
type input "1348"
click button "Submit"
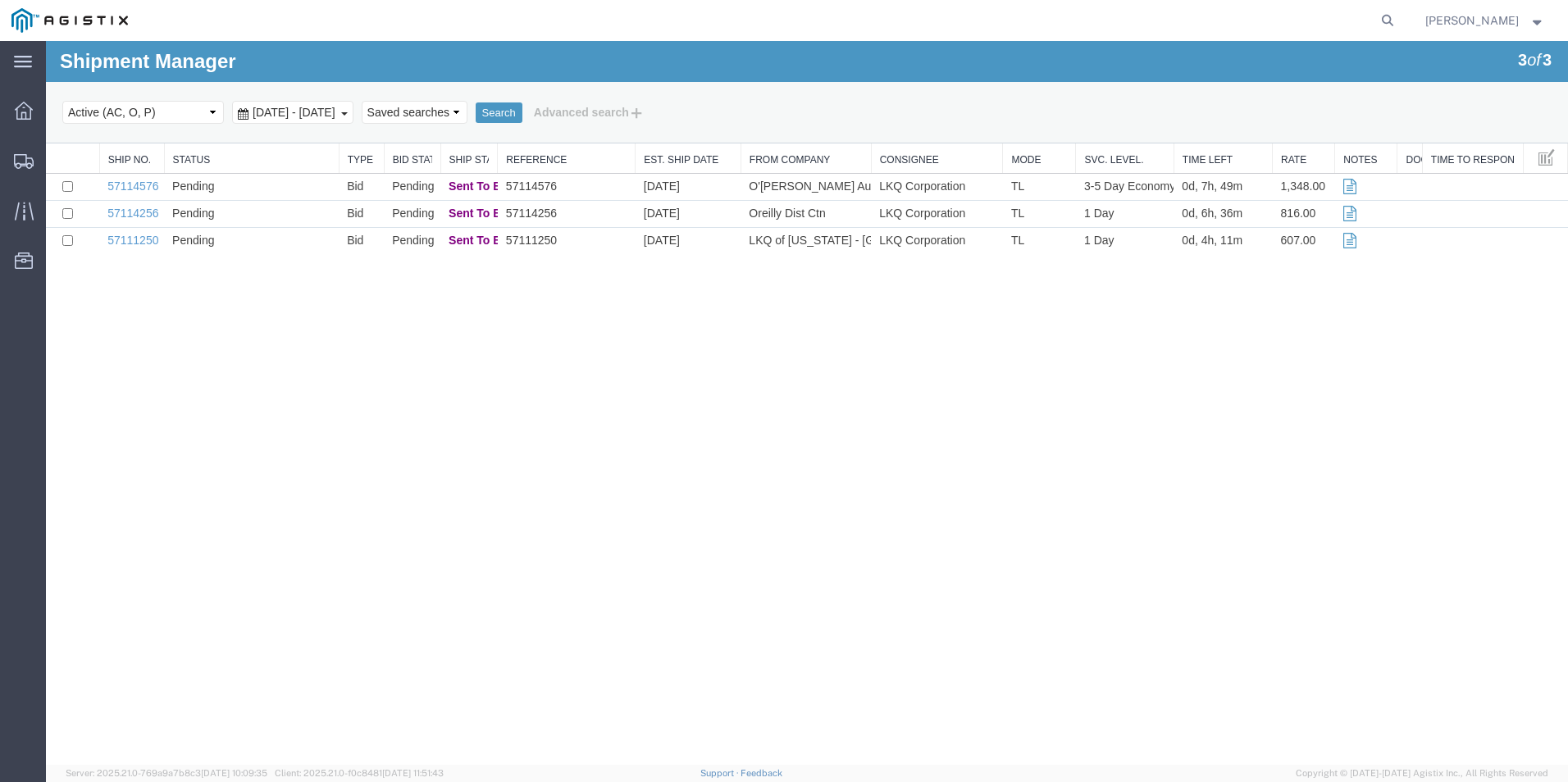
click at [922, 448] on div "Shipment Manager 3 of 3 Search Select status Active (AC, O, P) All Approved Awa…" at bounding box center [807, 403] width 1522 height 724
click at [795, 375] on div "Shipment Manager 3 of 3 Search Select status Active (AC, O, P) All Approved Awa…" at bounding box center [807, 403] width 1522 height 724
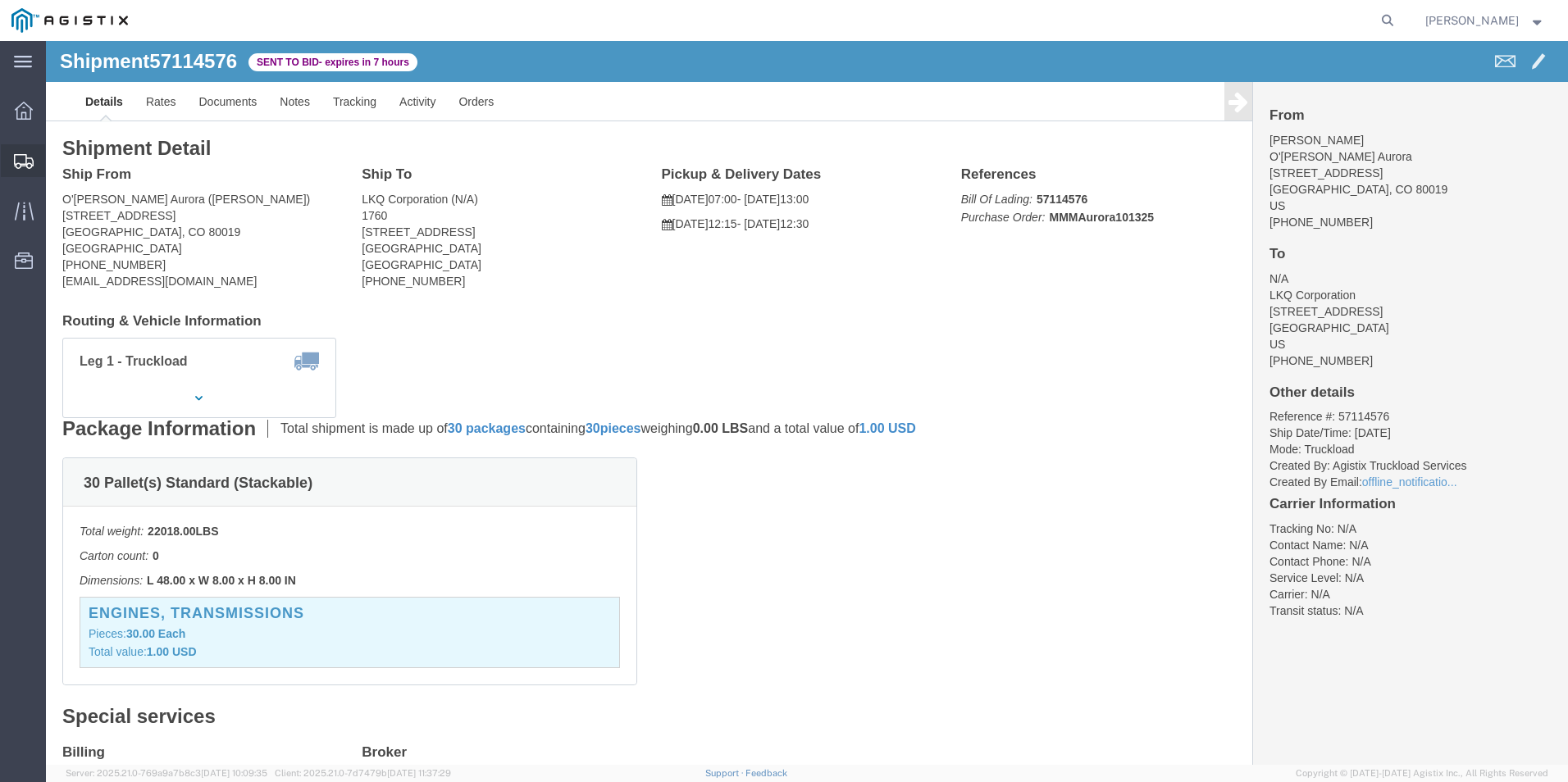
click at [23, 168] on icon at bounding box center [23, 162] width 19 height 15
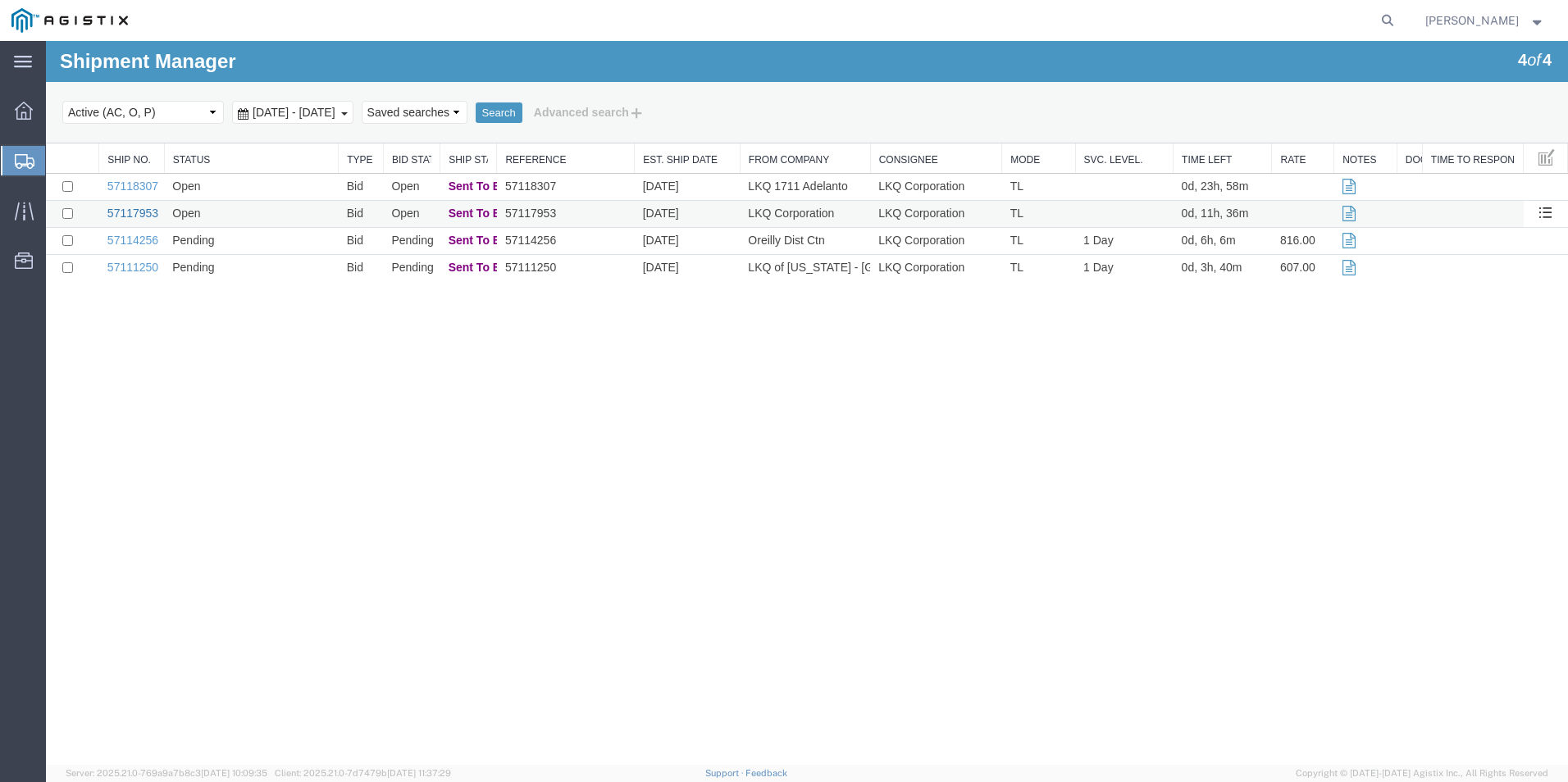
click at [139, 211] on link "57117953" at bounding box center [132, 213] width 51 height 13
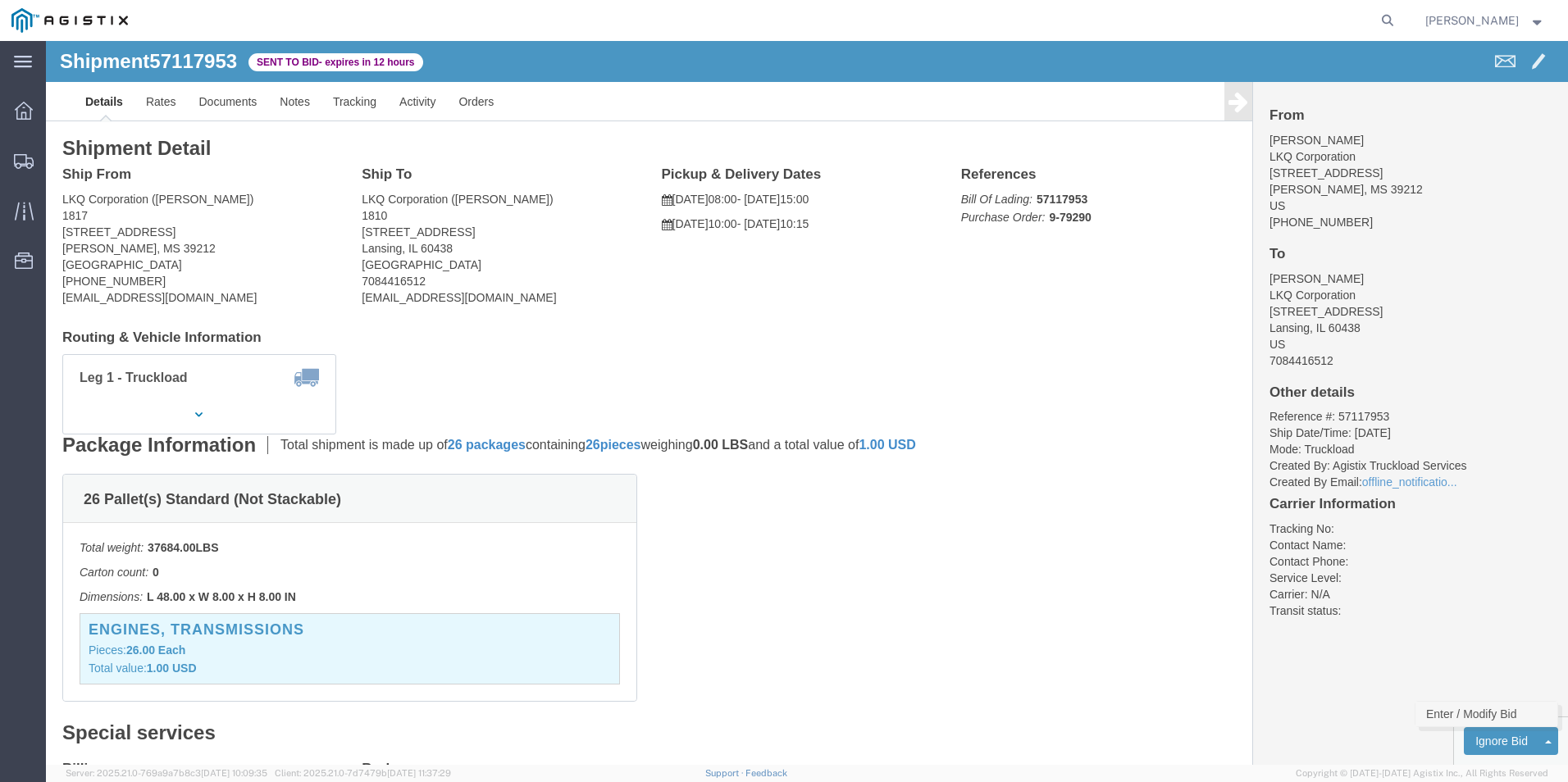
click link "Enter / Modify Bid"
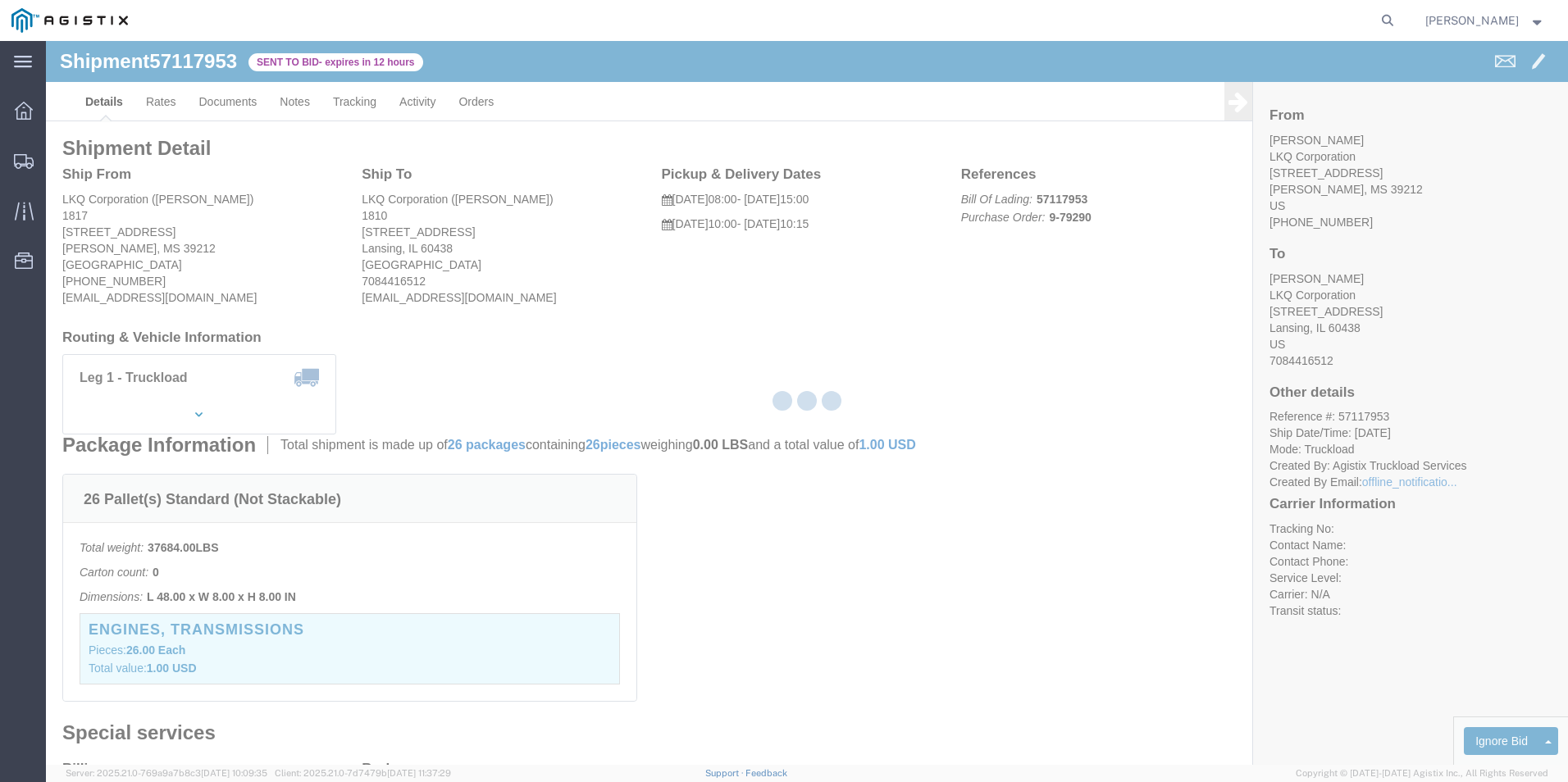
select select "18393"
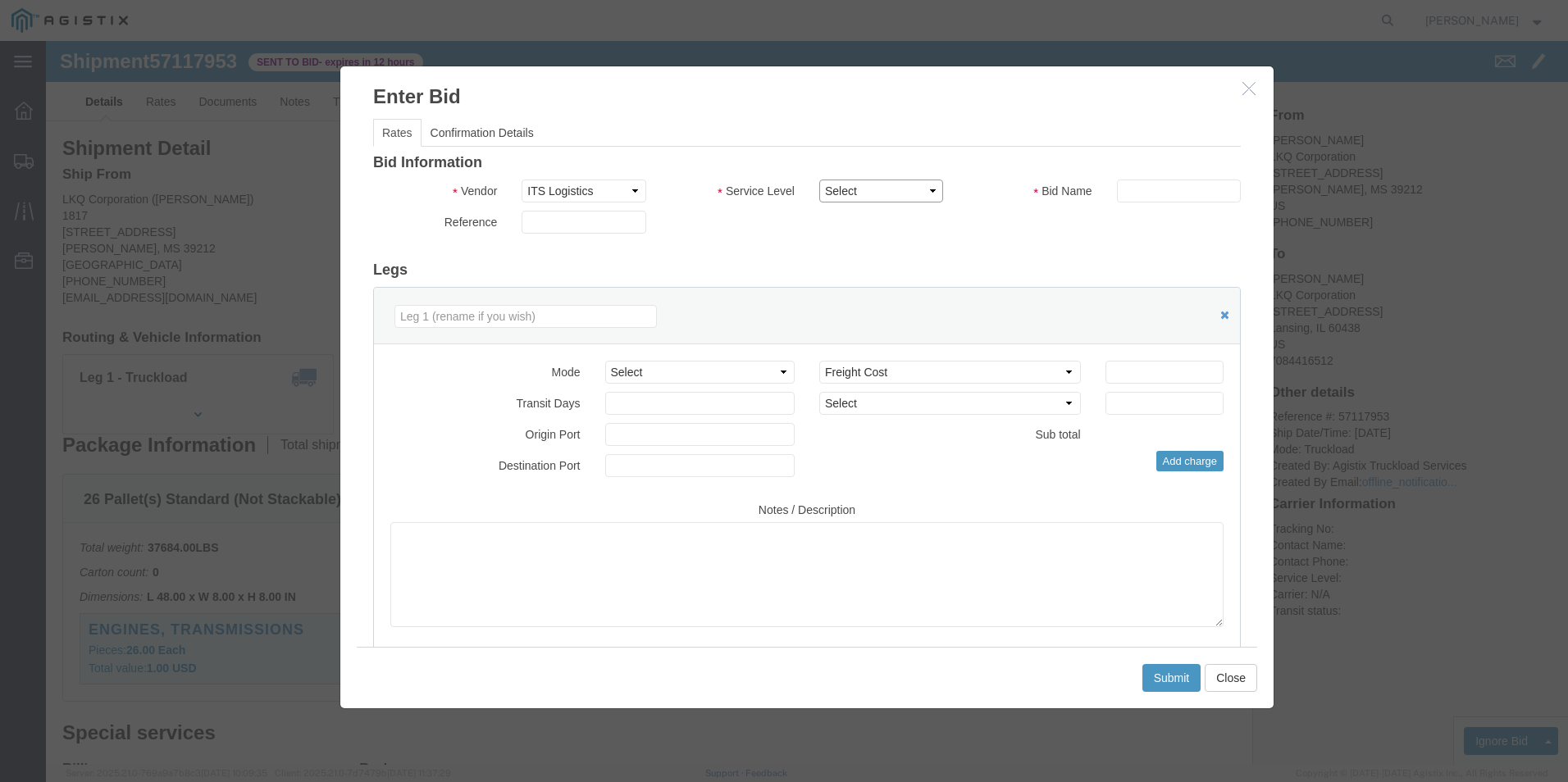
click select "Select Guaranteed Next Day Rail TL Standard 3 - 5 Day"
click icon "button"
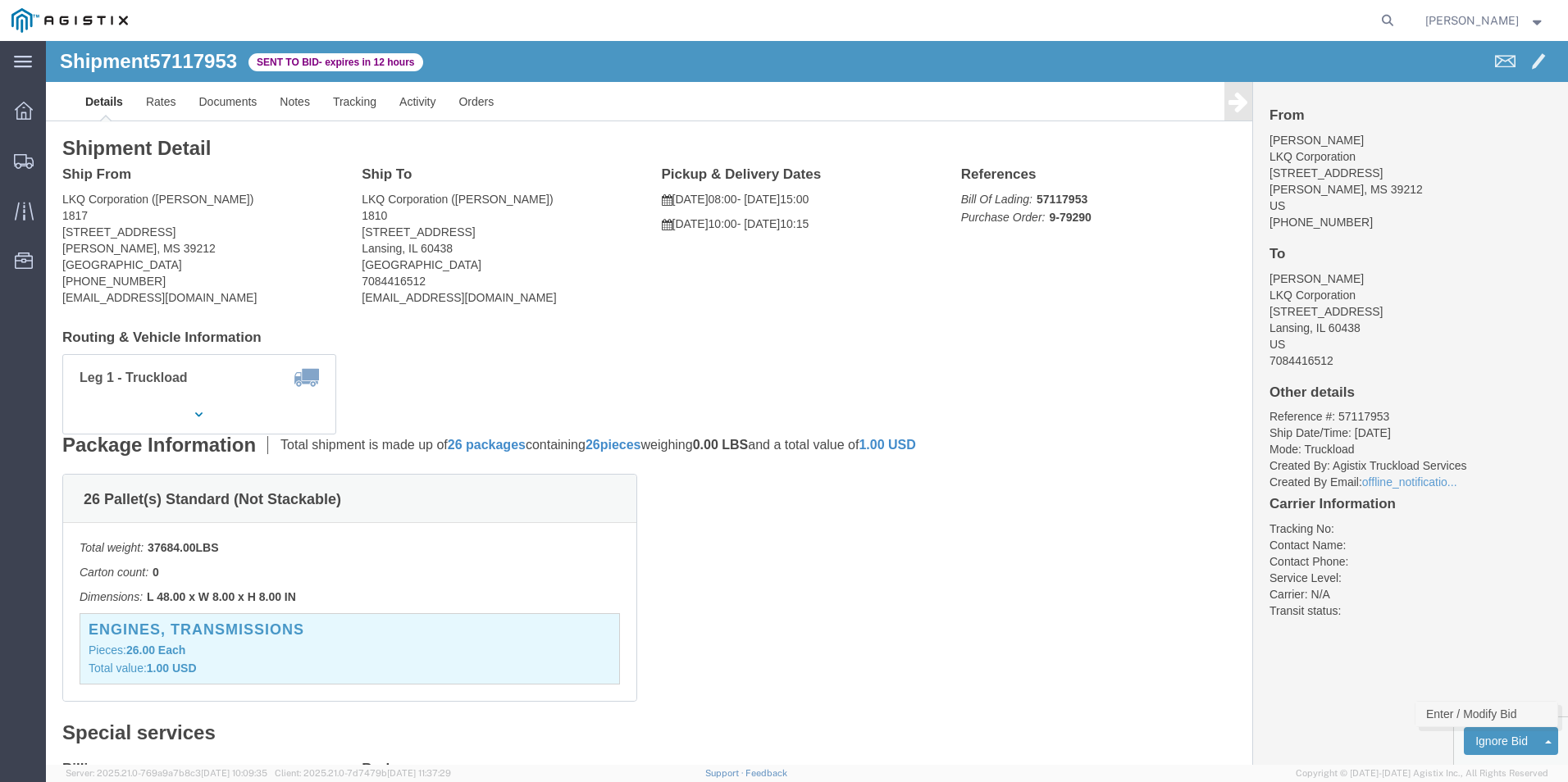
click link "Enter / Modify Bid"
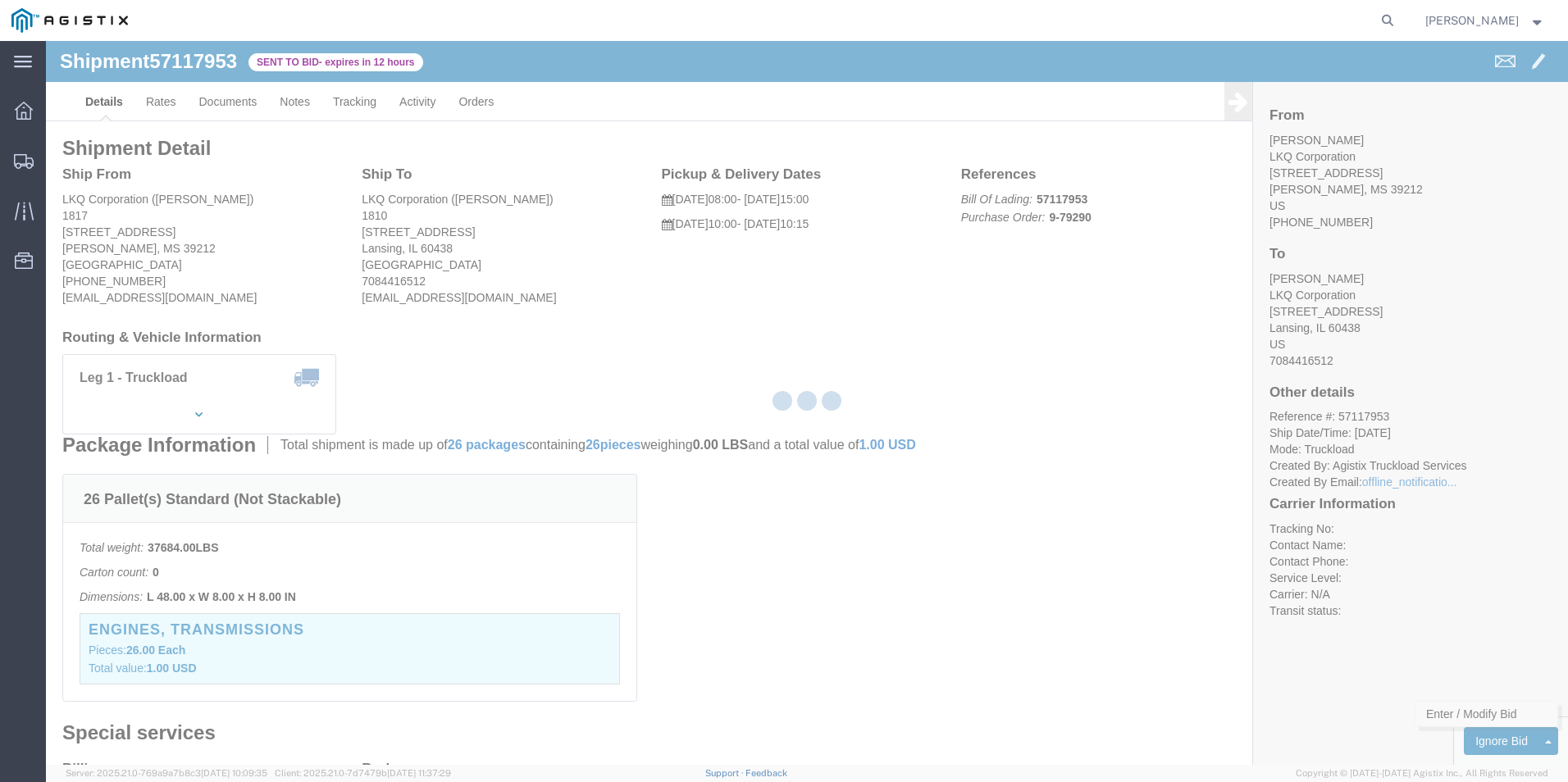
select select "18393"
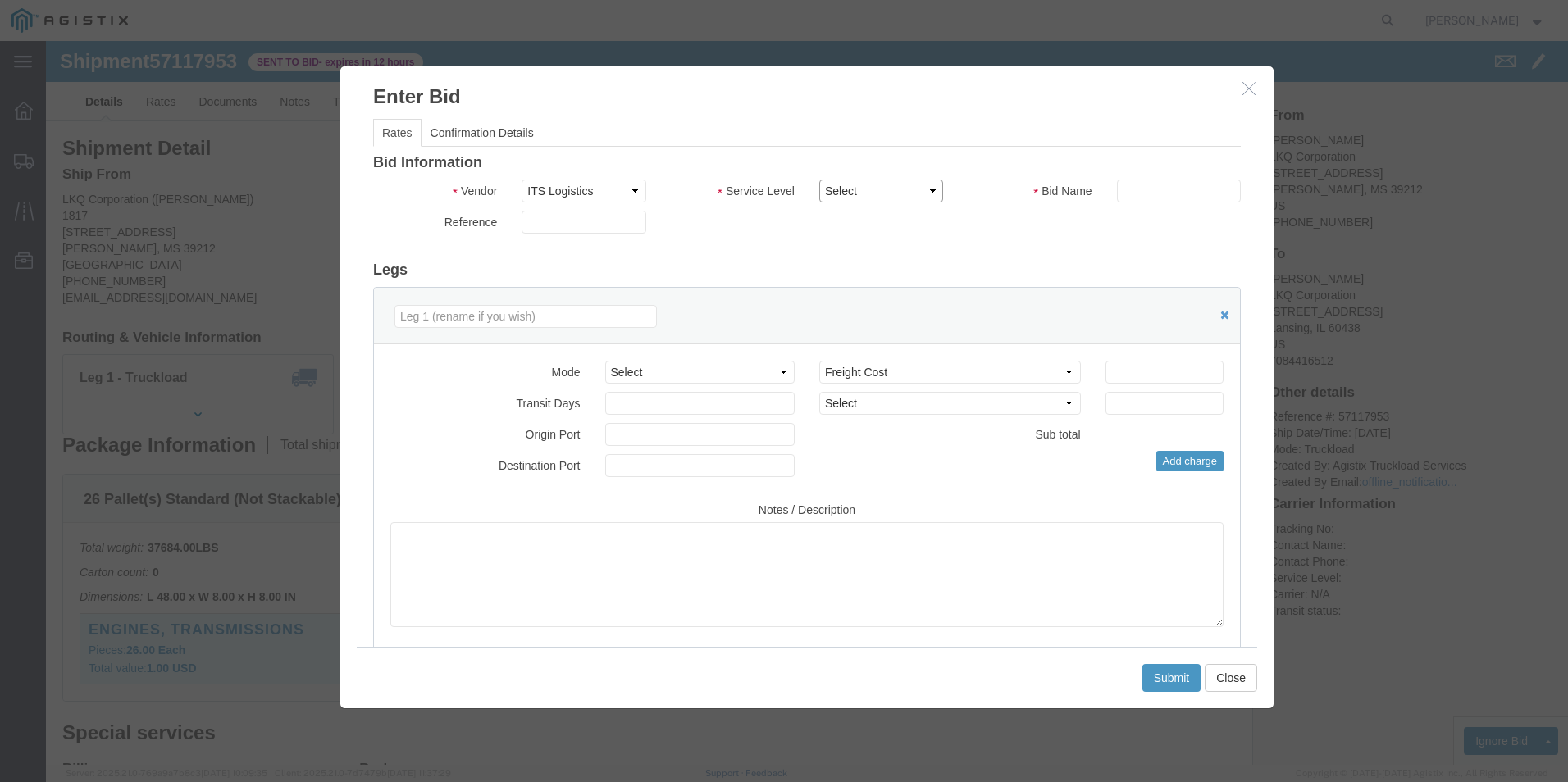
click select "Select Guaranteed Next Day Rail TL Standard 3 - 5 Day"
select select "35343"
click select "Select Guaranteed Next Day Rail TL Standard 3 - 5 Day"
click input "text"
type input "ITS BID"
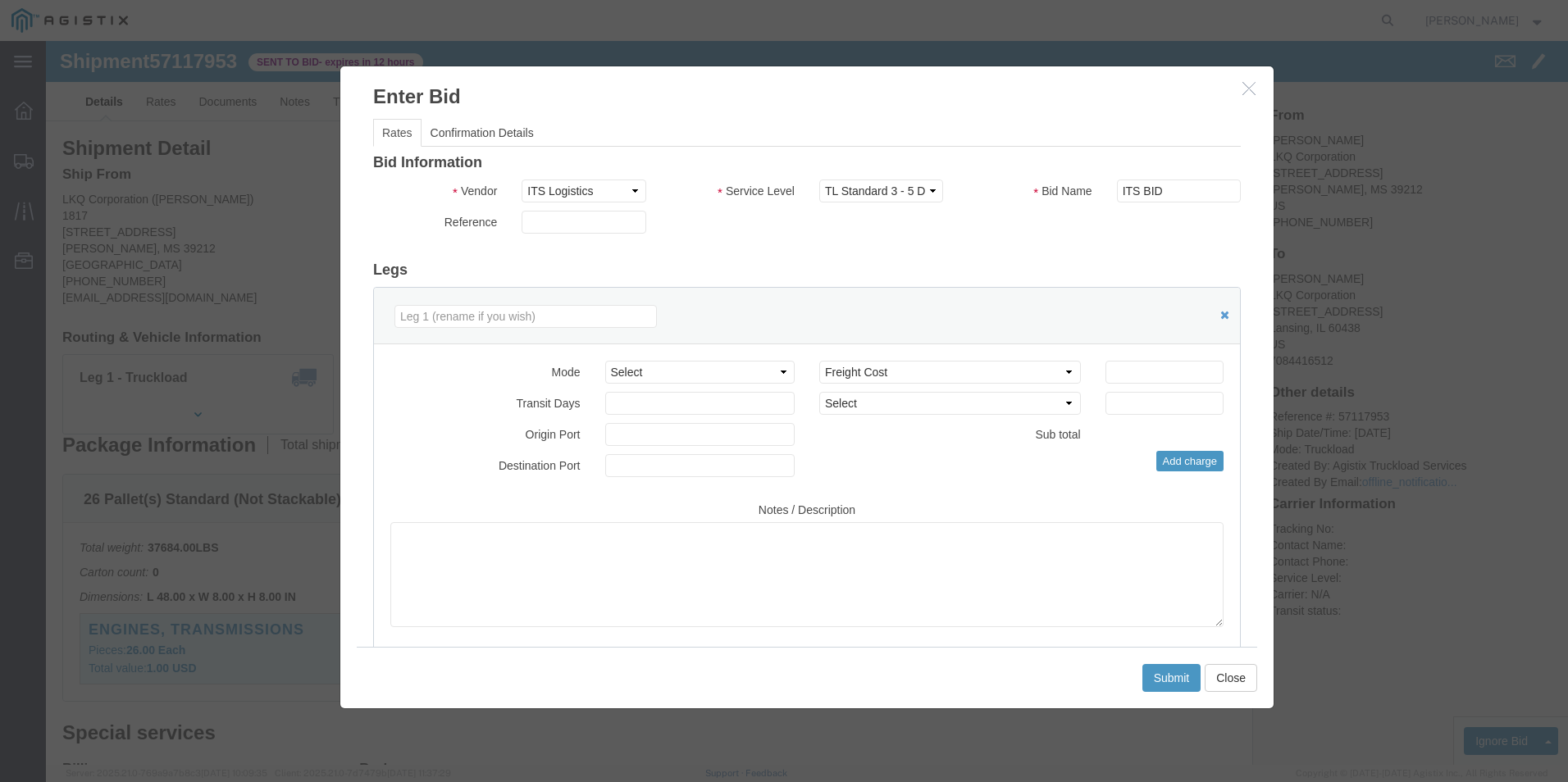
click div "Mode Select Air Less than Truckload Multi-Leg Ocean Freight Rail Small Parcel T…"
click select "Select Air Less than Truckload Multi-Leg Ocean Freight Rail Small Parcel Truckl…"
select select "TL"
click select "Select Air Less than Truckload Multi-Leg Ocean Freight Rail Small Parcel Truckl…"
click input "number"
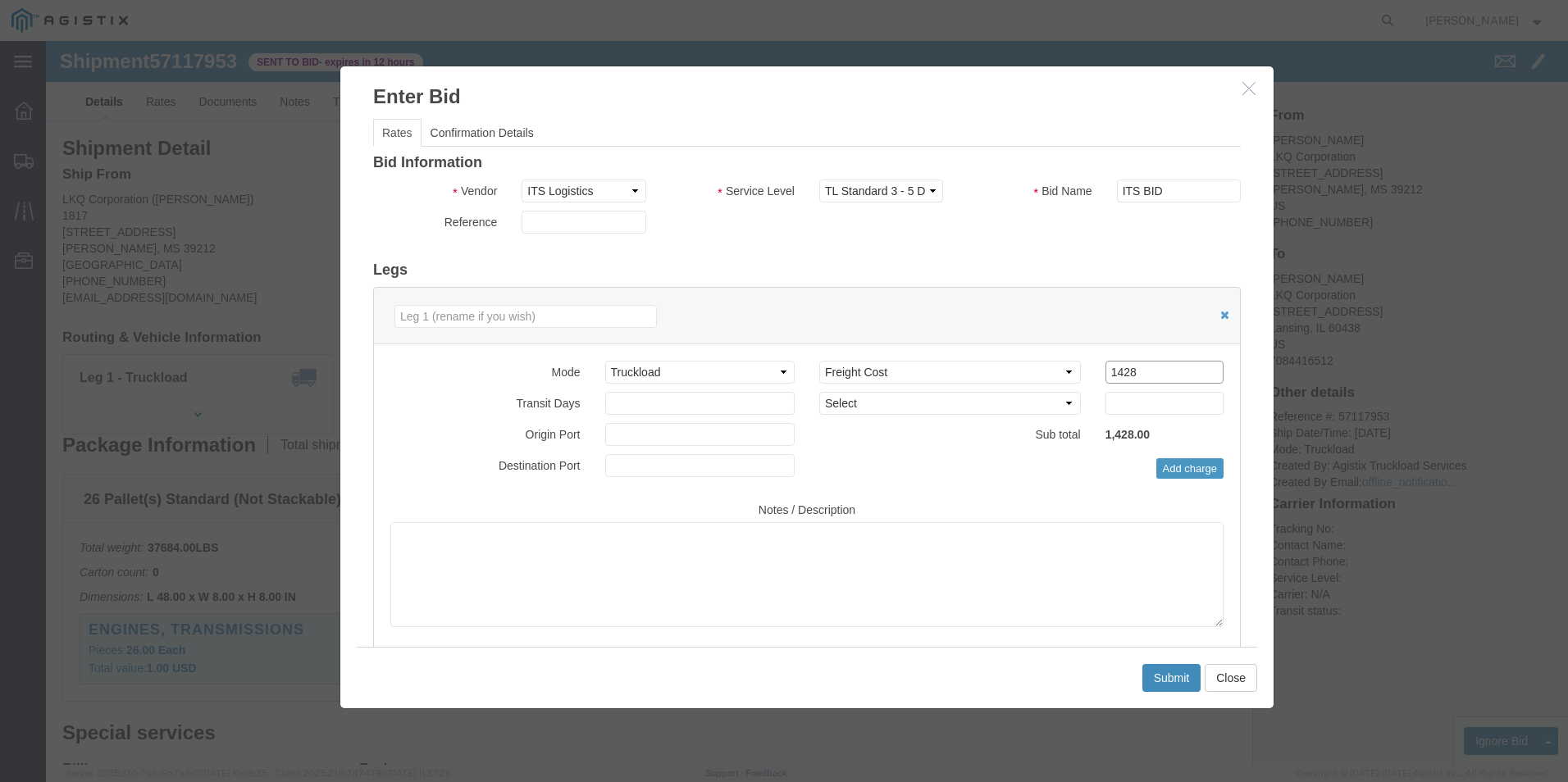
type input "1428"
click button "Submit"
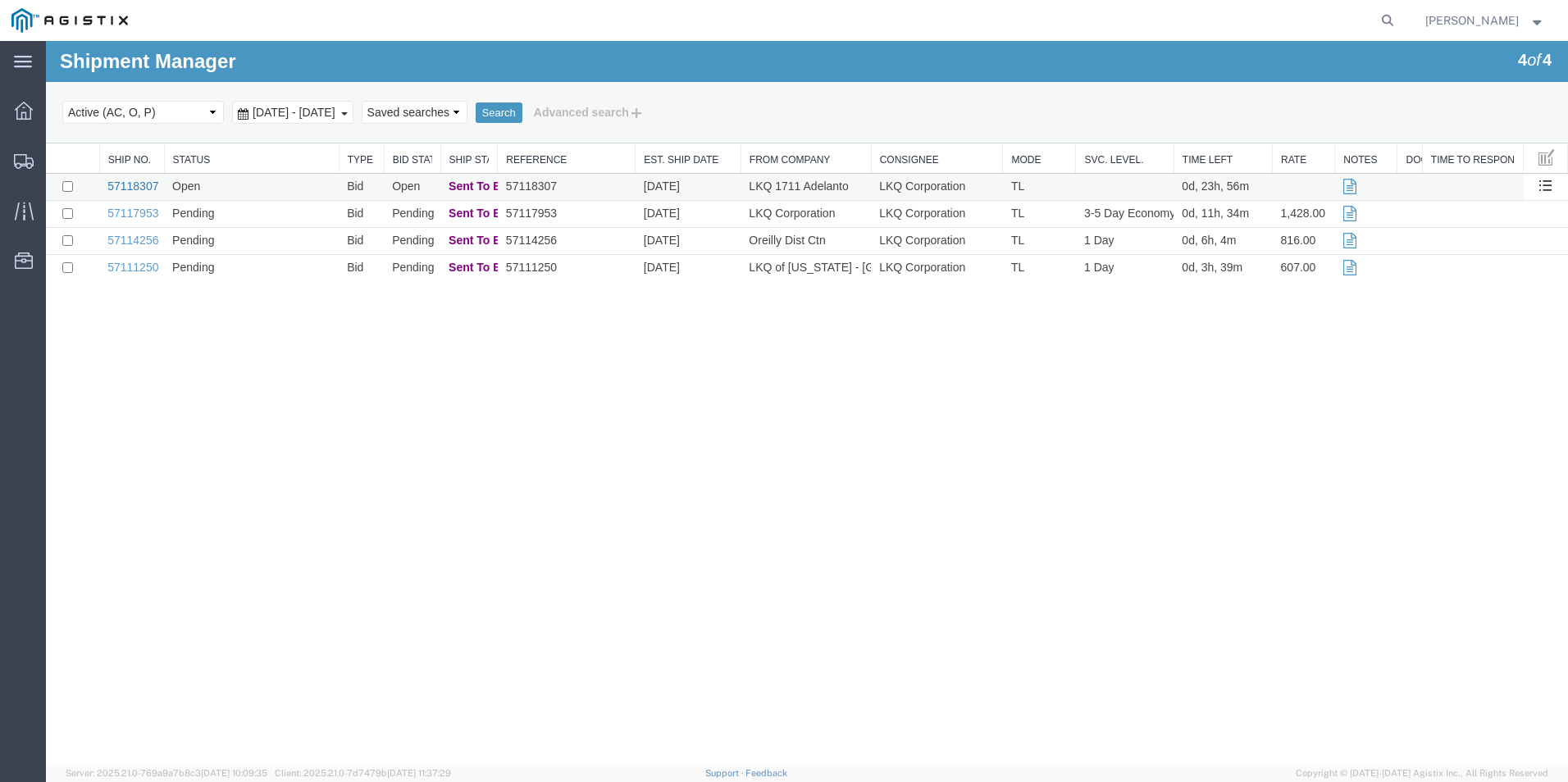
click at [138, 184] on link "57118307" at bounding box center [132, 186] width 51 height 13
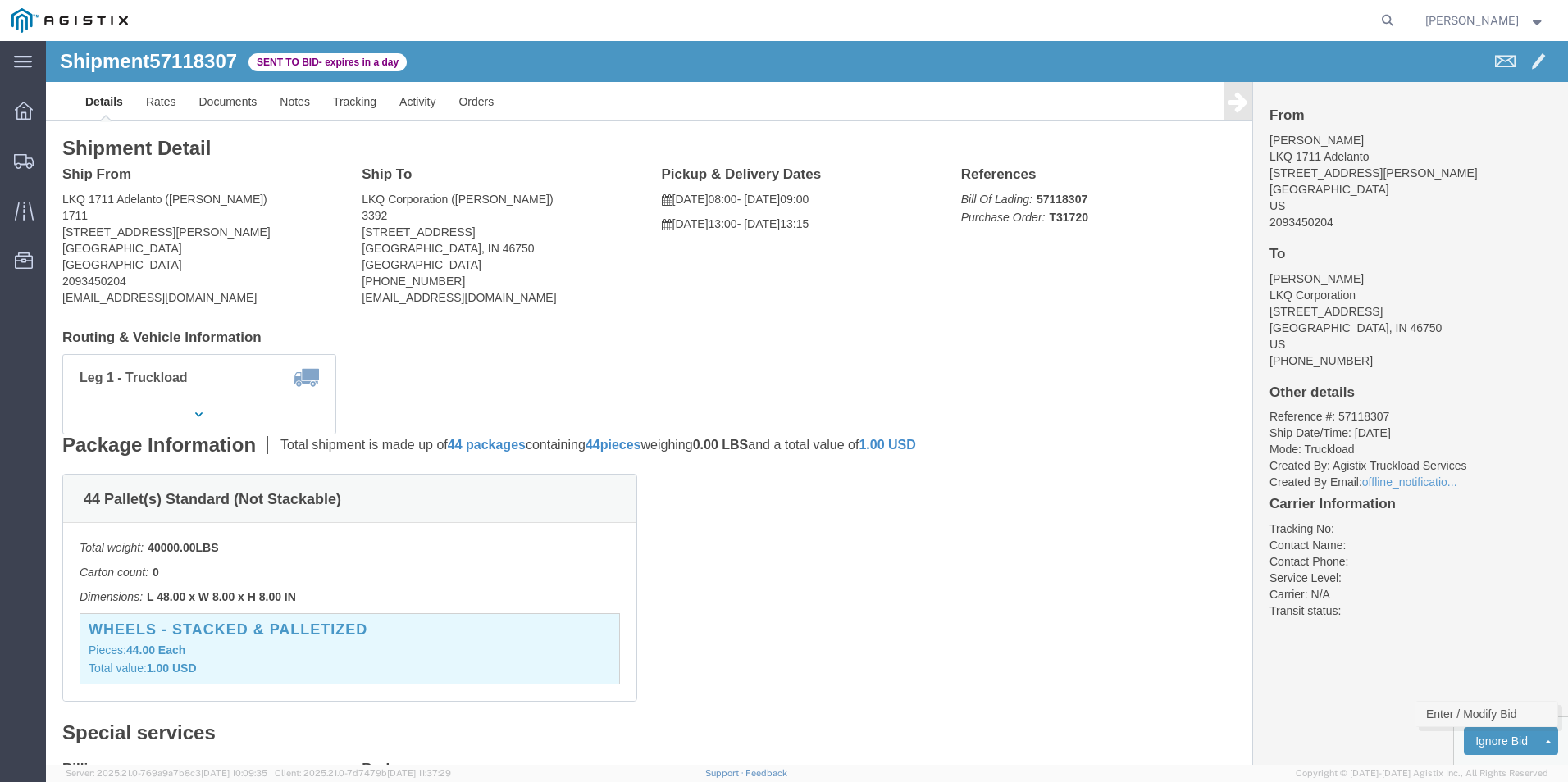
click link "Enter / Modify Bid"
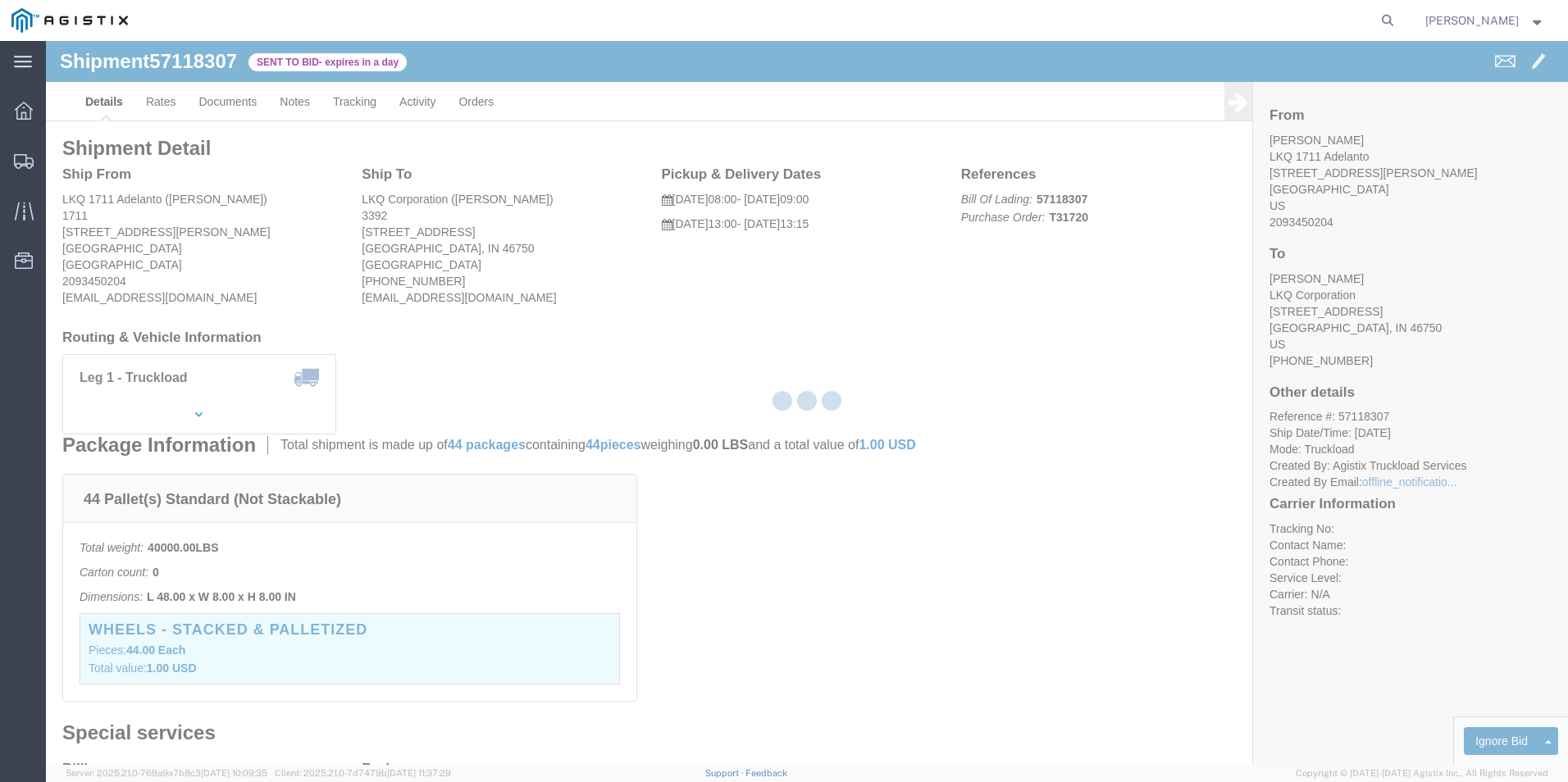
select select "18393"
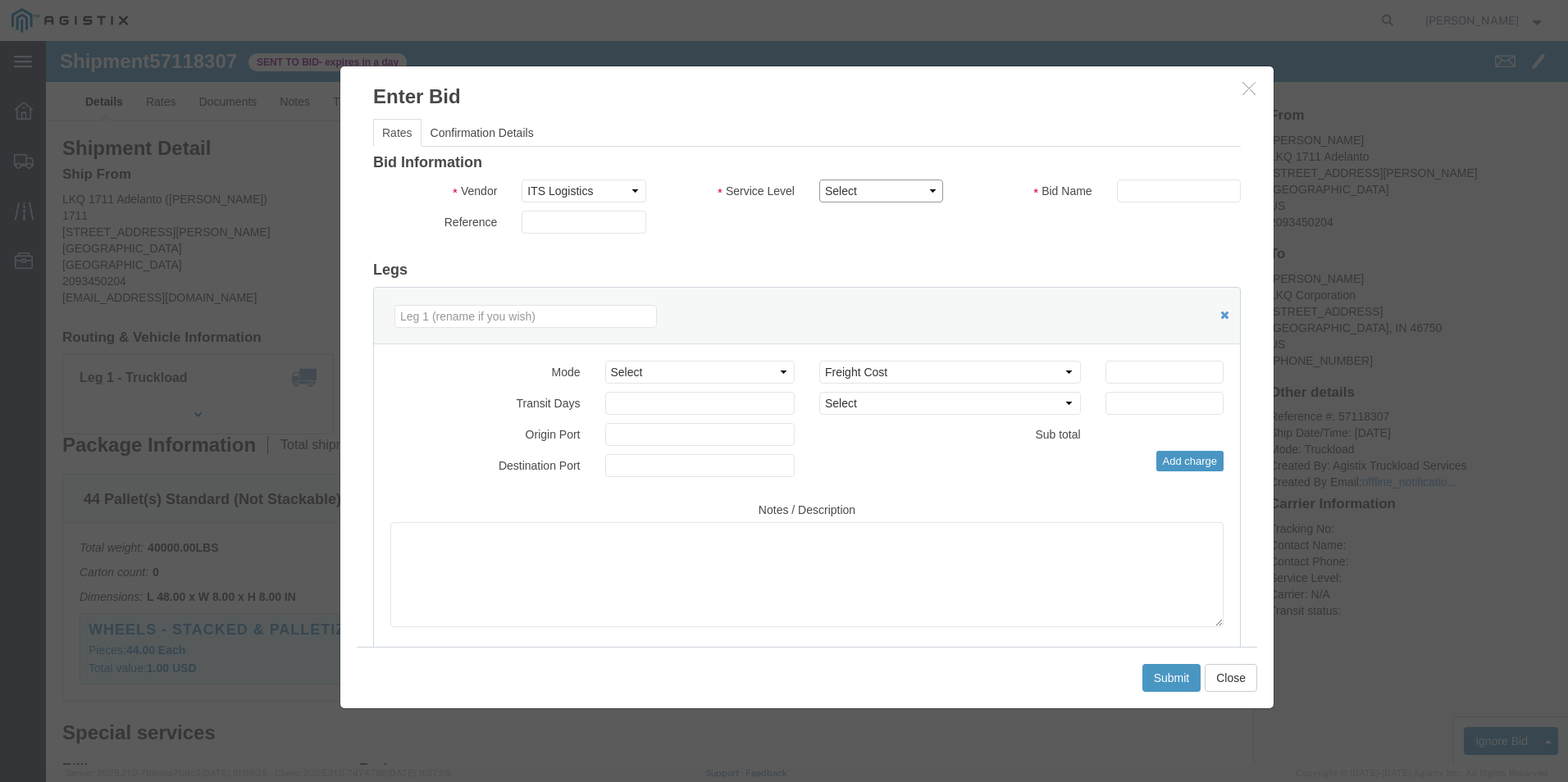
click select "Select Guaranteed Next Day Rail TL Standard 3 - 5 Day"
select select "35343"
click select "Select Guaranteed Next Day Rail TL Standard 3 - 5 Day"
click select "Select Air Less than Truckload Multi-Leg Ocean Freight Rail Small Parcel Truckl…"
select select "TL"
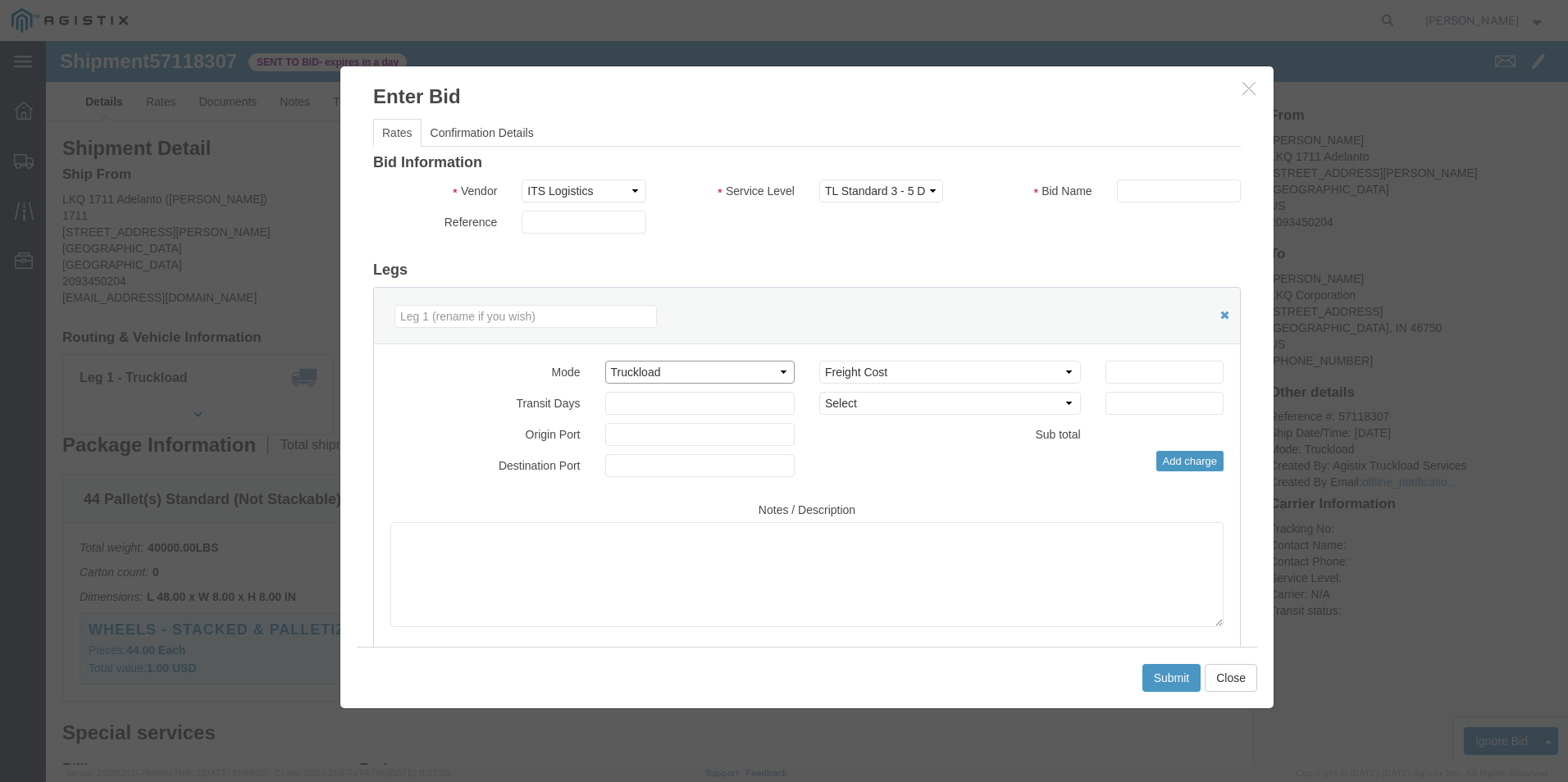
click select "Select Air Less than Truckload Multi-Leg Ocean Freight Rail Small Parcel Truckl…"
click input "text"
type input "ITS BID"
click input "number"
type input "4774"
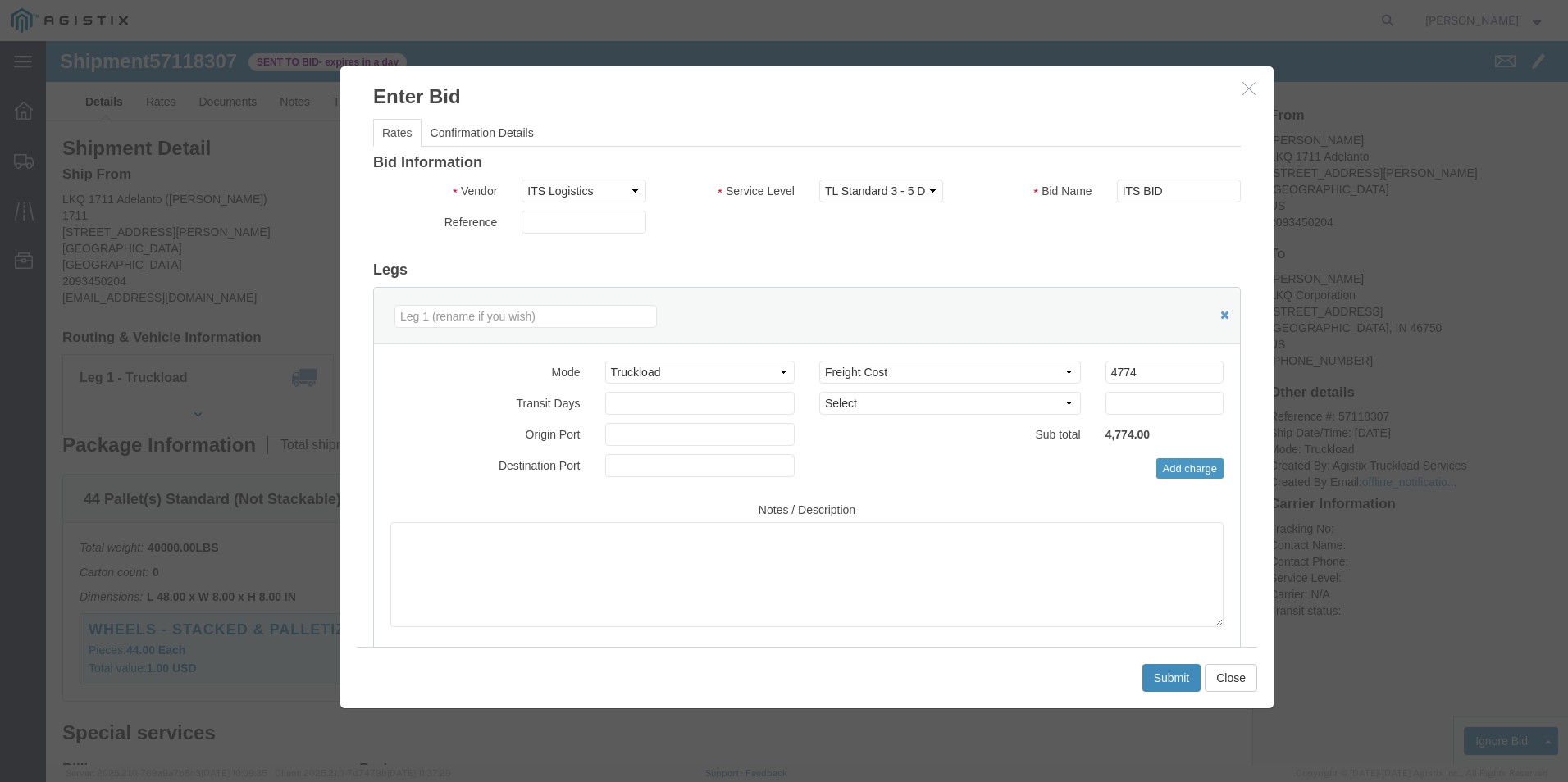
click button "Submit"
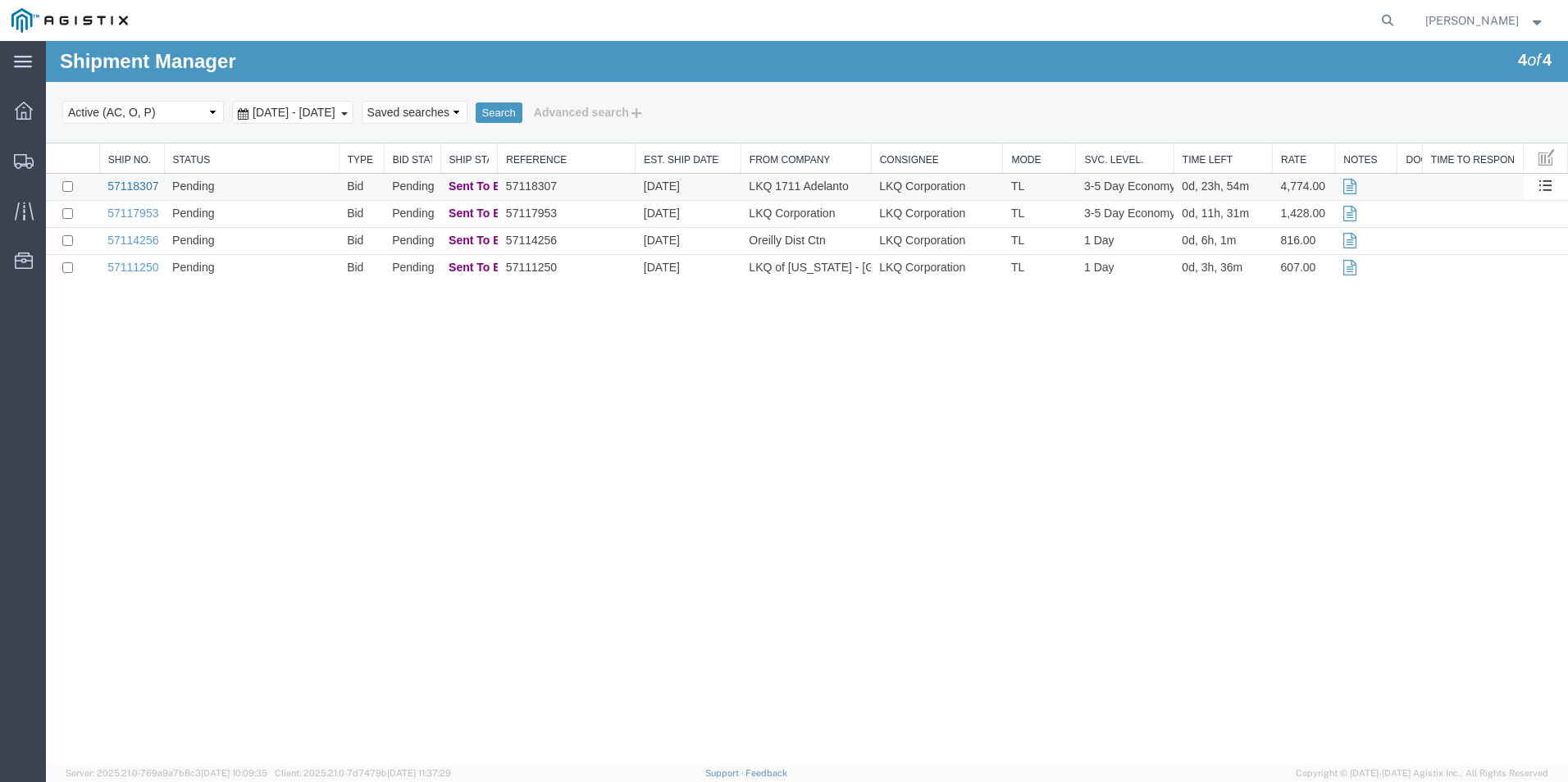
click at [140, 186] on link "57118307" at bounding box center [132, 186] width 51 height 13
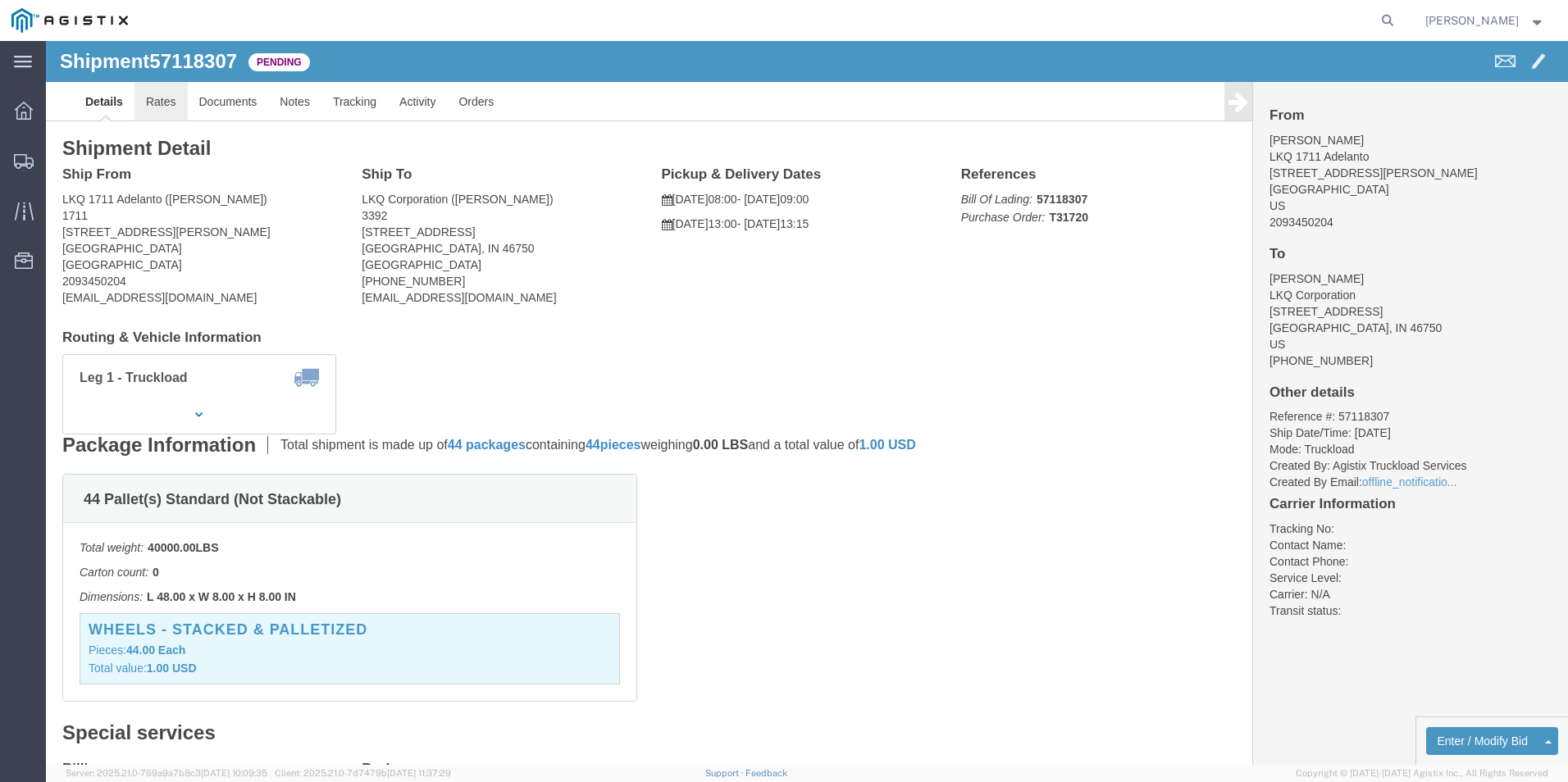
click link "Rates"
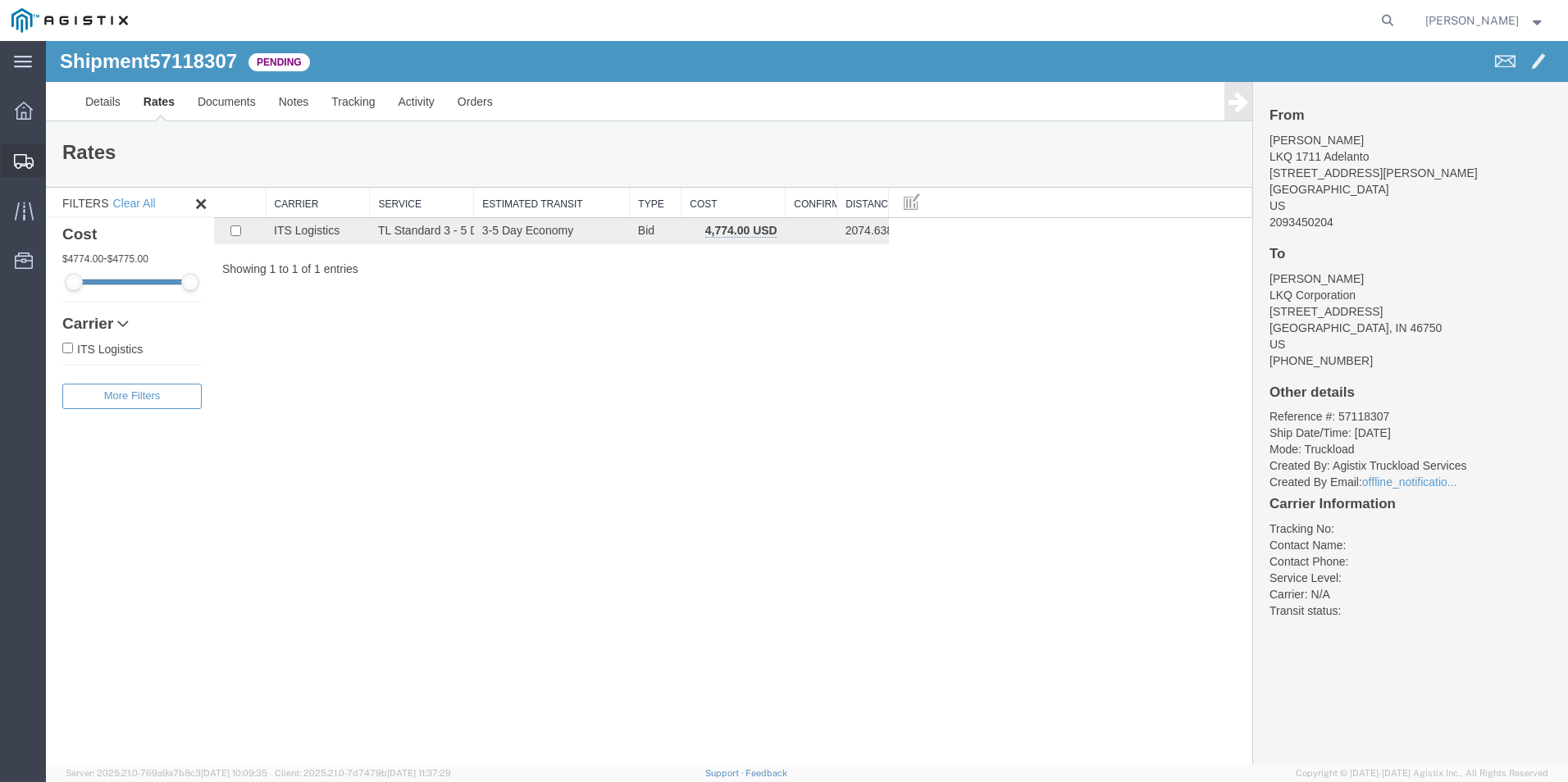
click at [27, 158] on icon at bounding box center [23, 162] width 19 height 15
